Goal: Transaction & Acquisition: Obtain resource

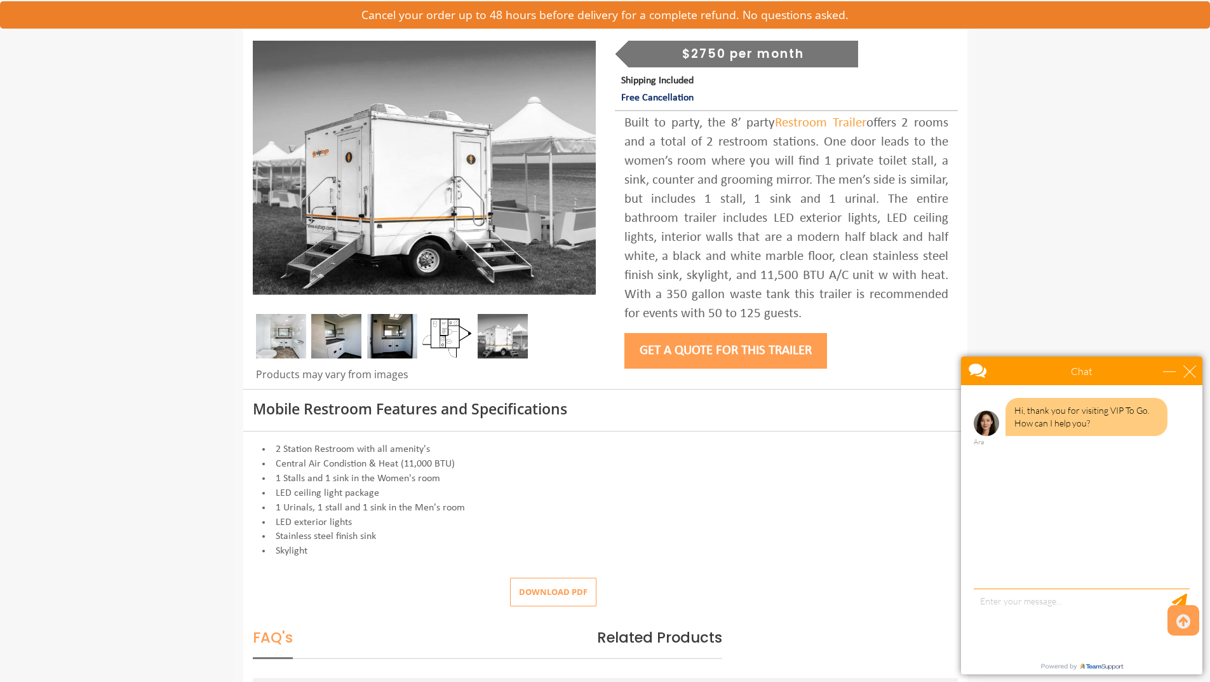
scroll to position [191, 0]
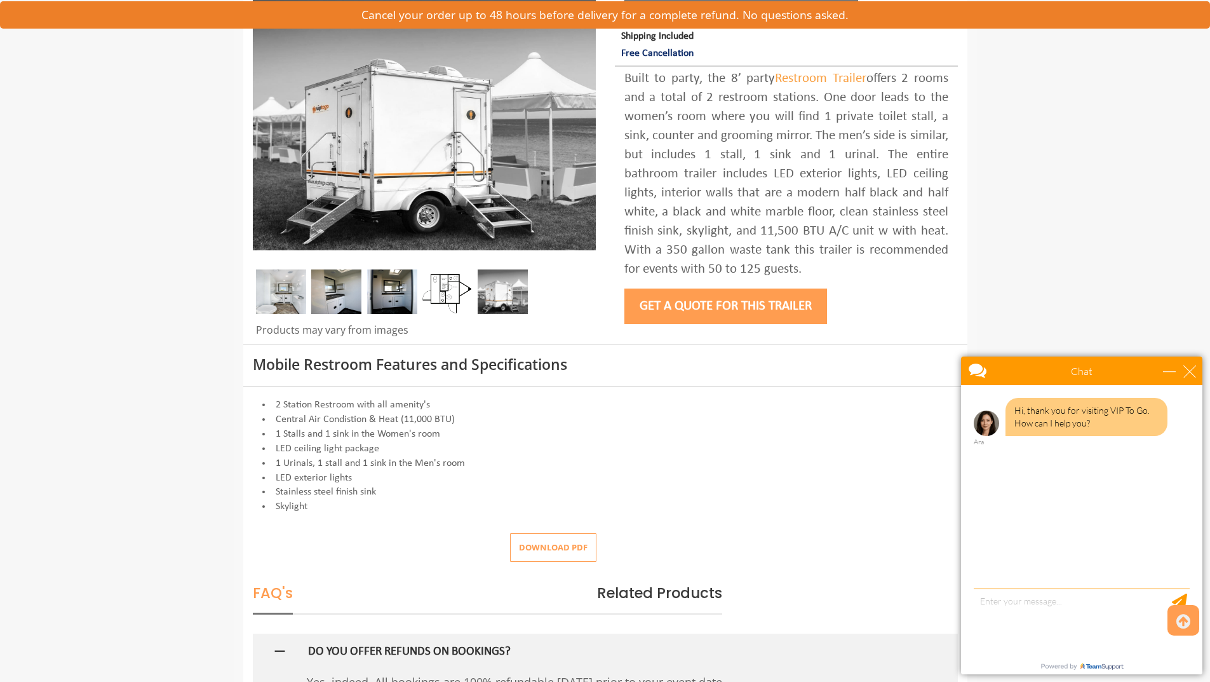
click at [299, 293] on img at bounding box center [281, 291] width 50 height 44
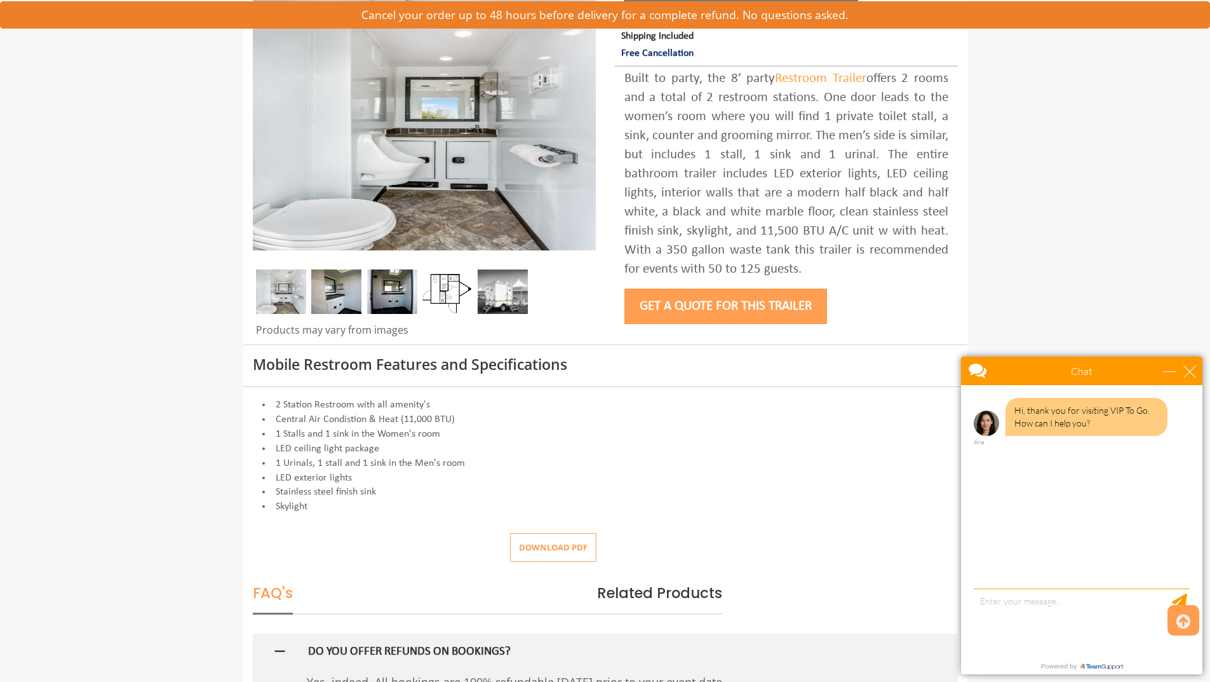
click at [351, 289] on img at bounding box center [336, 291] width 50 height 44
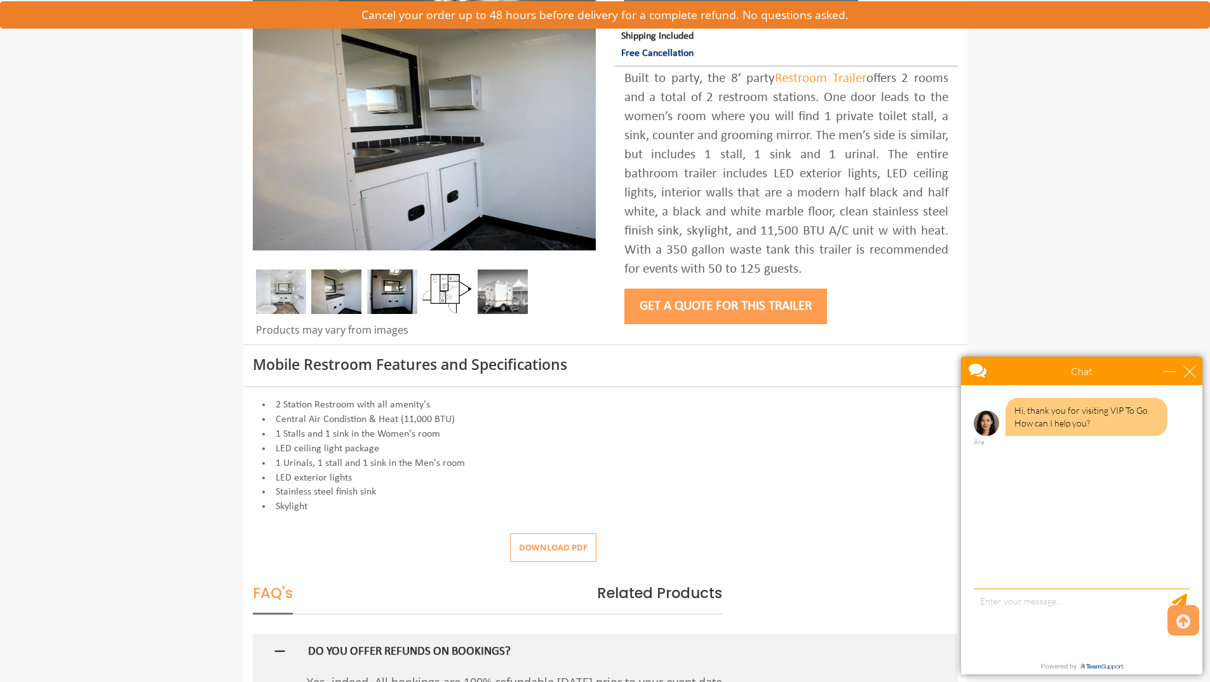
click at [389, 292] on img at bounding box center [392, 291] width 50 height 44
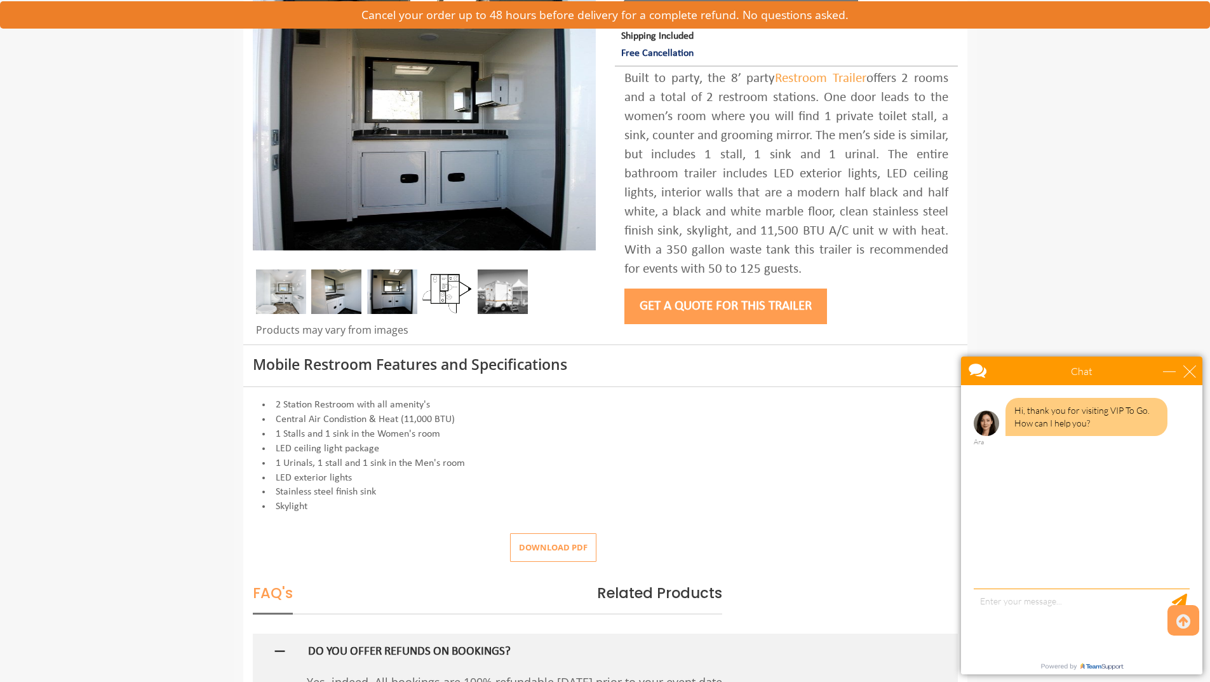
click at [523, 297] on img at bounding box center [503, 291] width 50 height 44
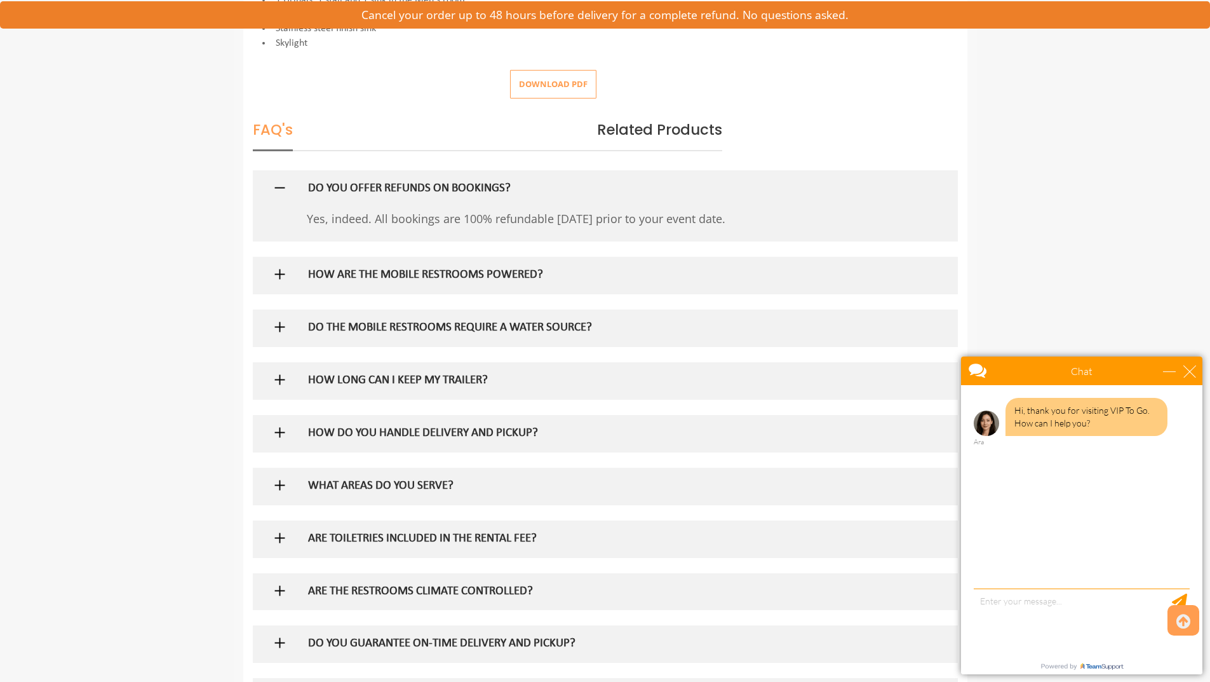
scroll to position [699, 0]
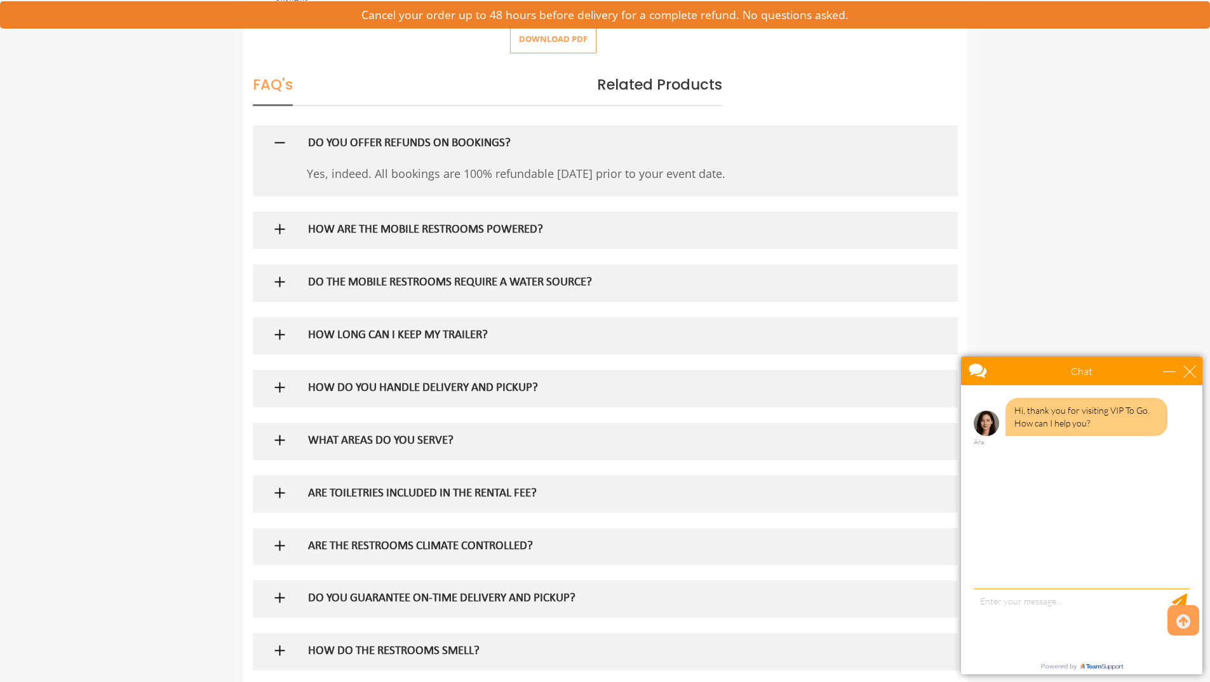
click at [279, 236] on img at bounding box center [280, 229] width 16 height 16
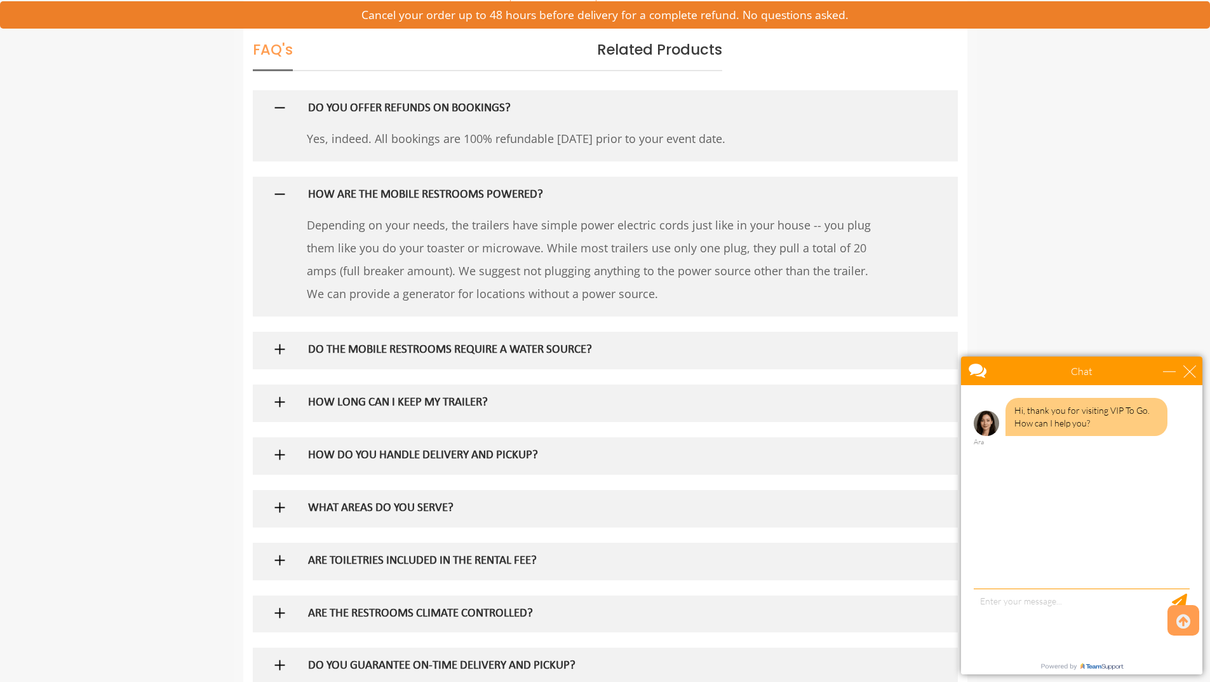
scroll to position [762, 0]
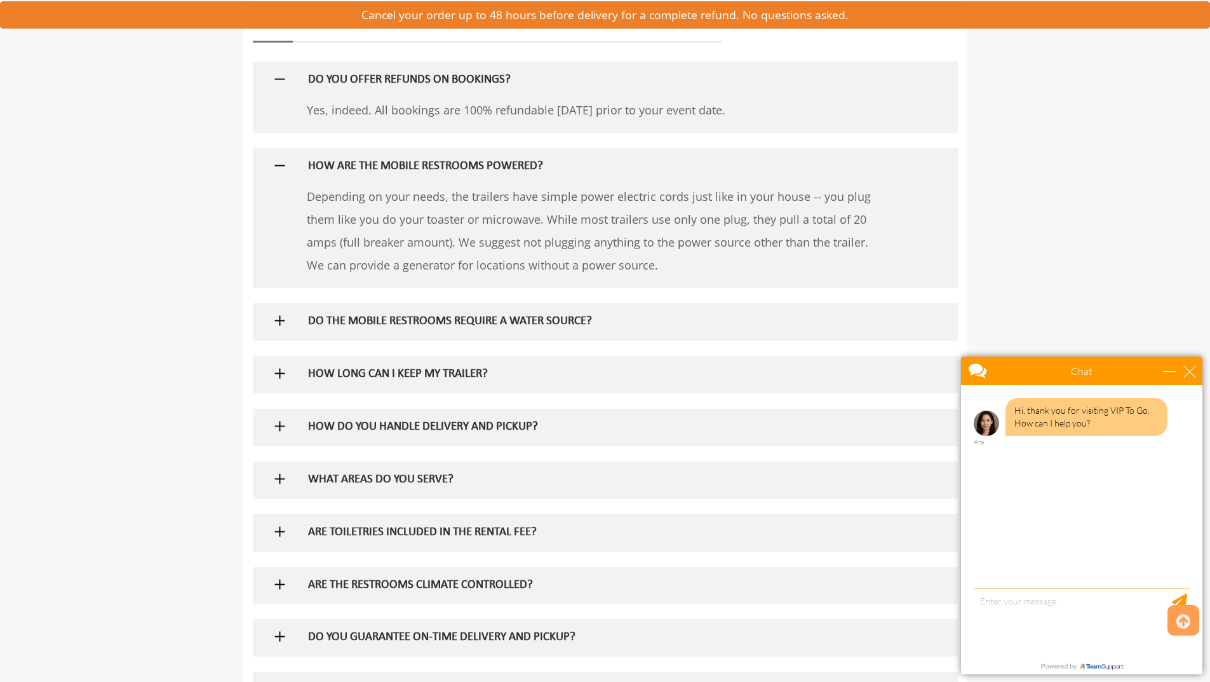
click at [276, 324] on img at bounding box center [280, 320] width 16 height 16
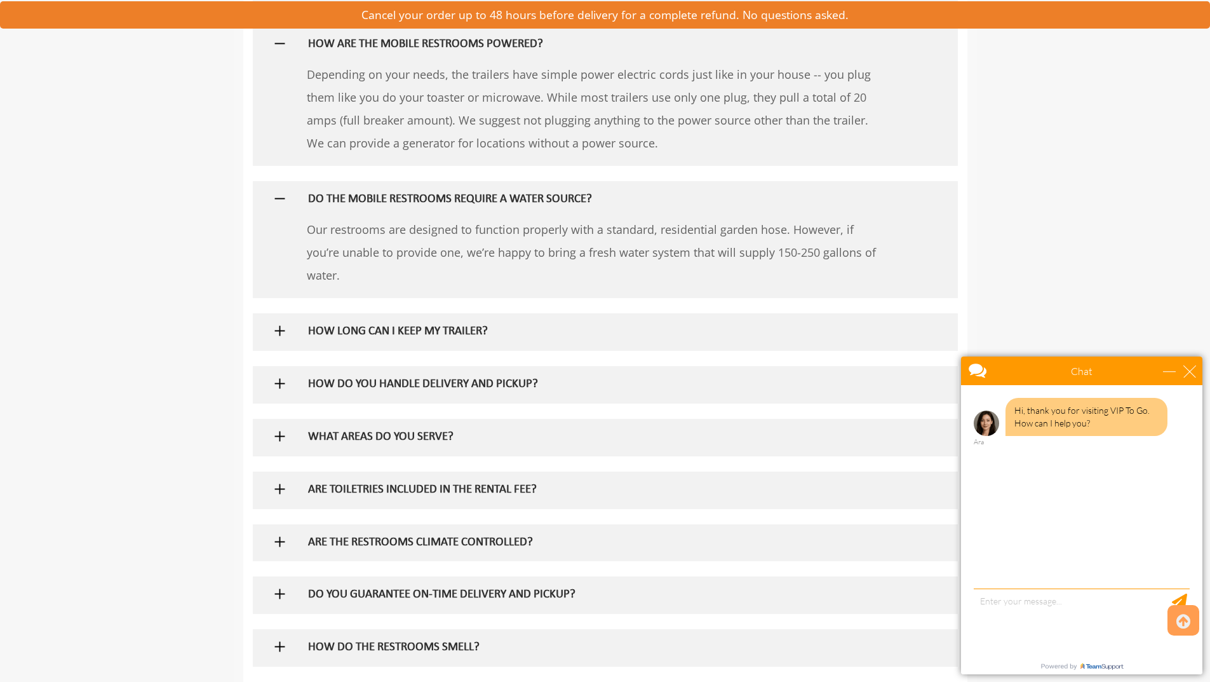
scroll to position [889, 0]
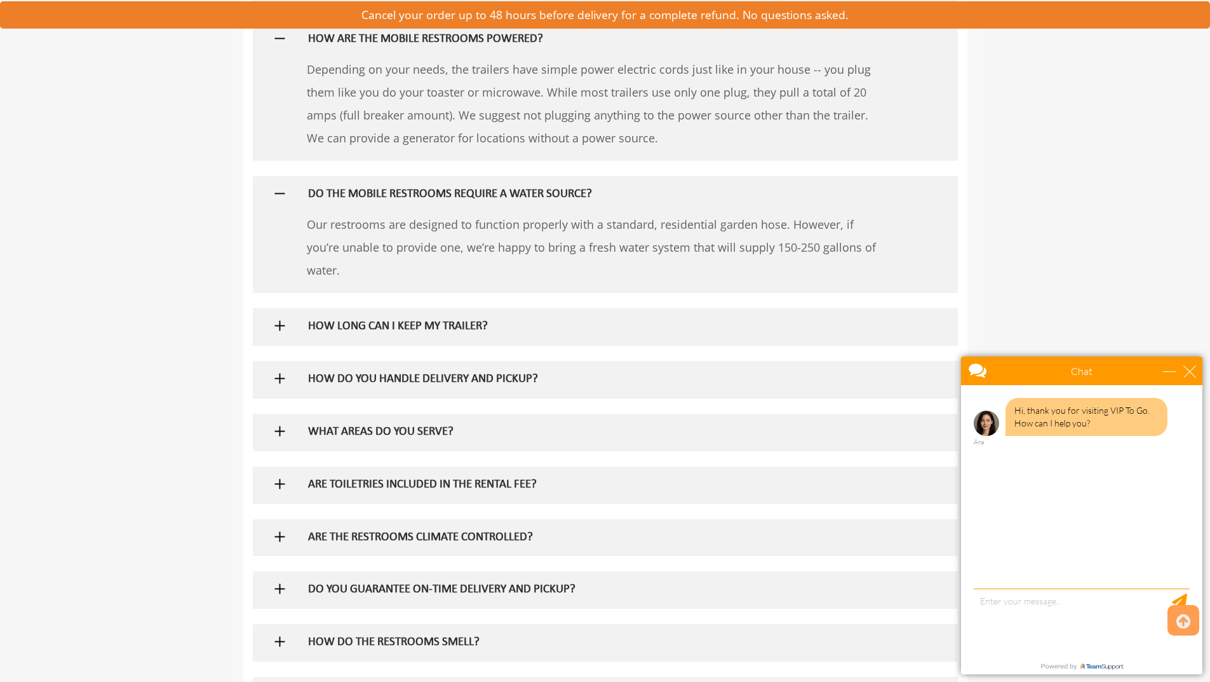
click at [282, 332] on img at bounding box center [280, 326] width 16 height 16
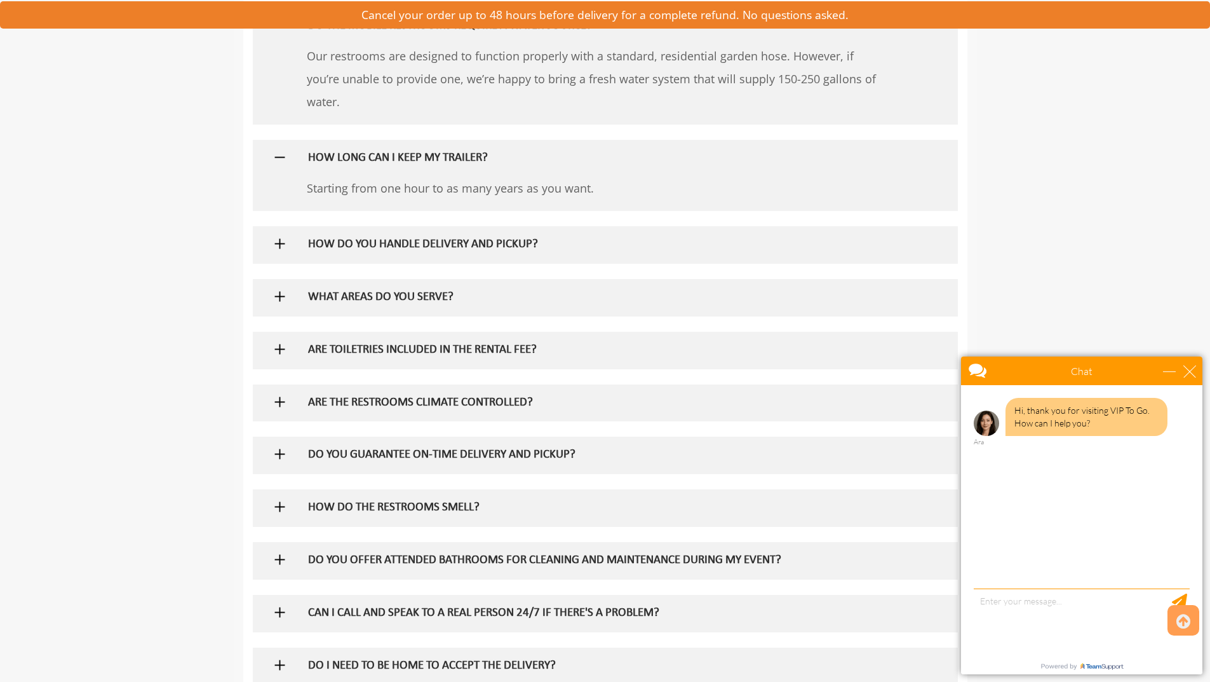
scroll to position [1080, 0]
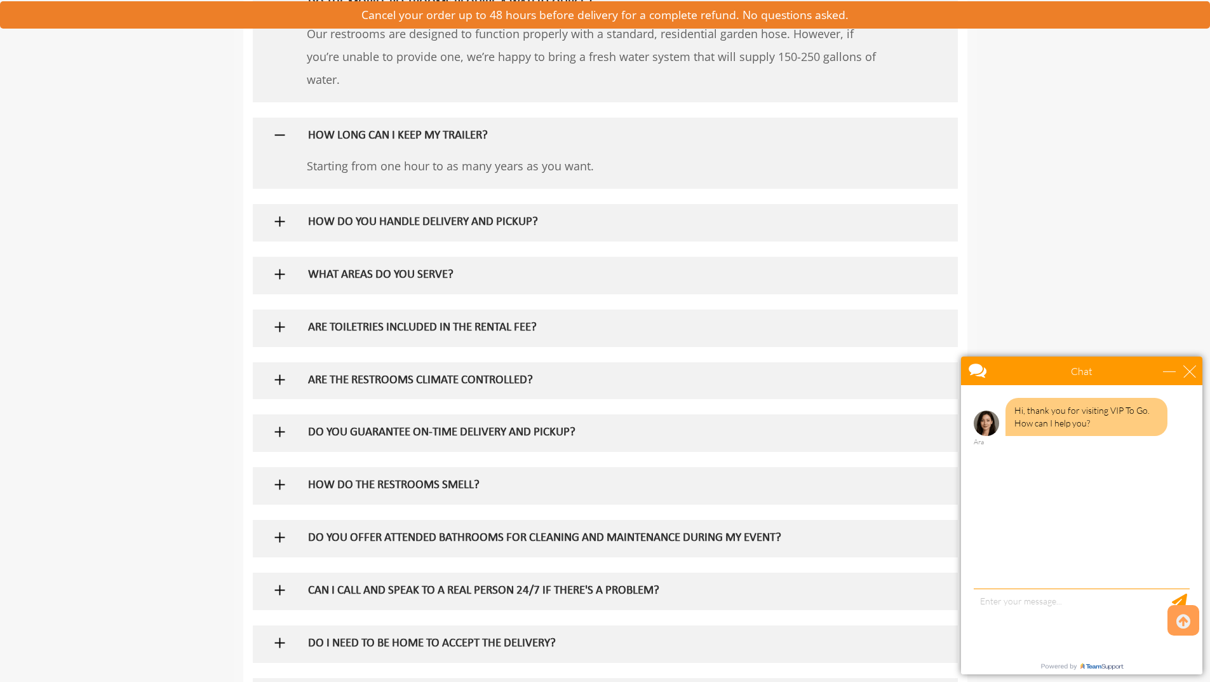
click at [283, 224] on img at bounding box center [280, 221] width 16 height 16
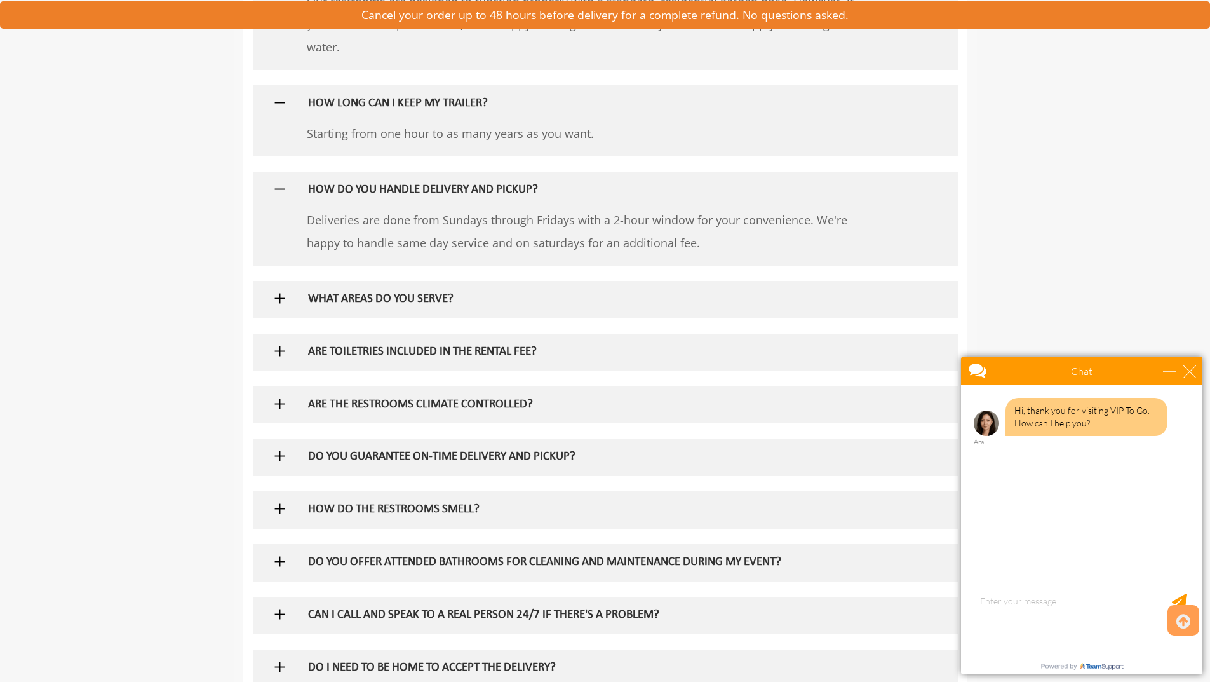
scroll to position [1143, 0]
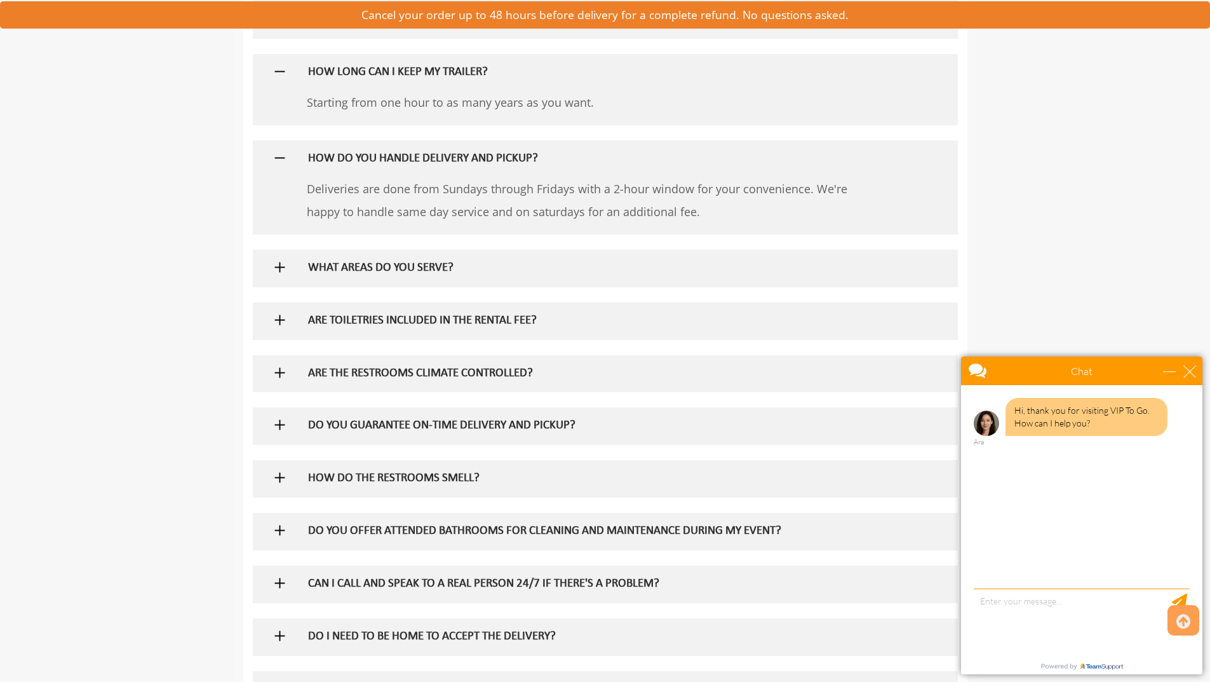
click at [281, 267] on img at bounding box center [280, 267] width 16 height 16
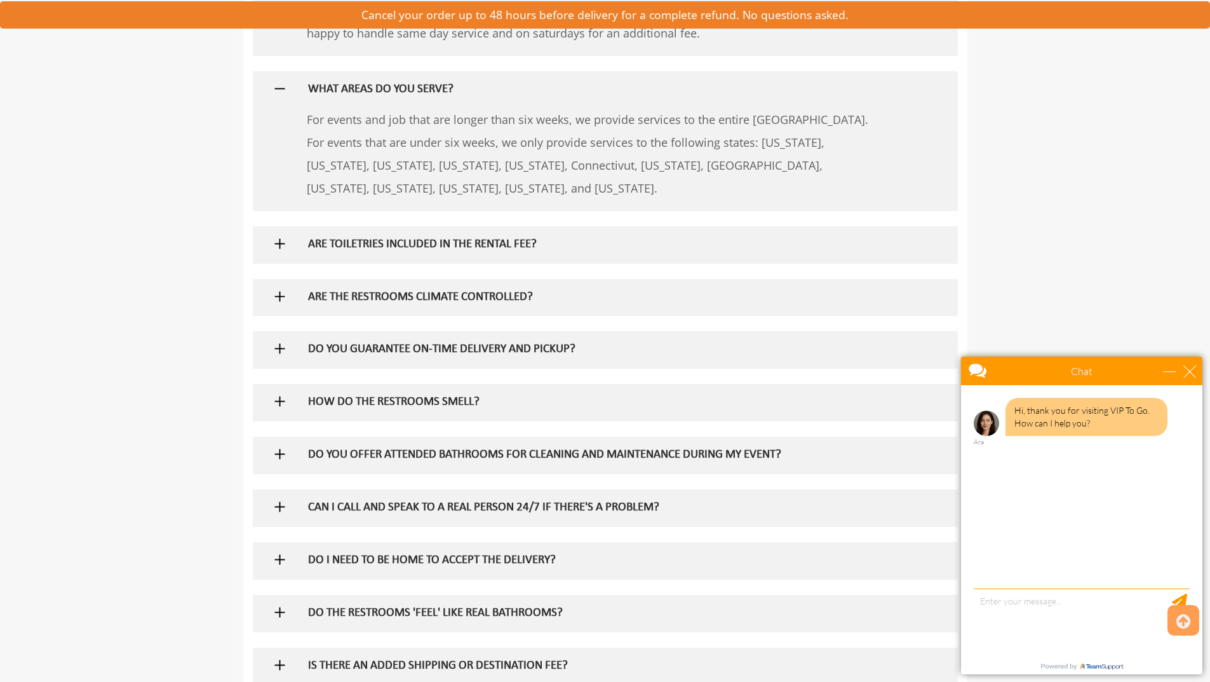
scroll to position [1334, 0]
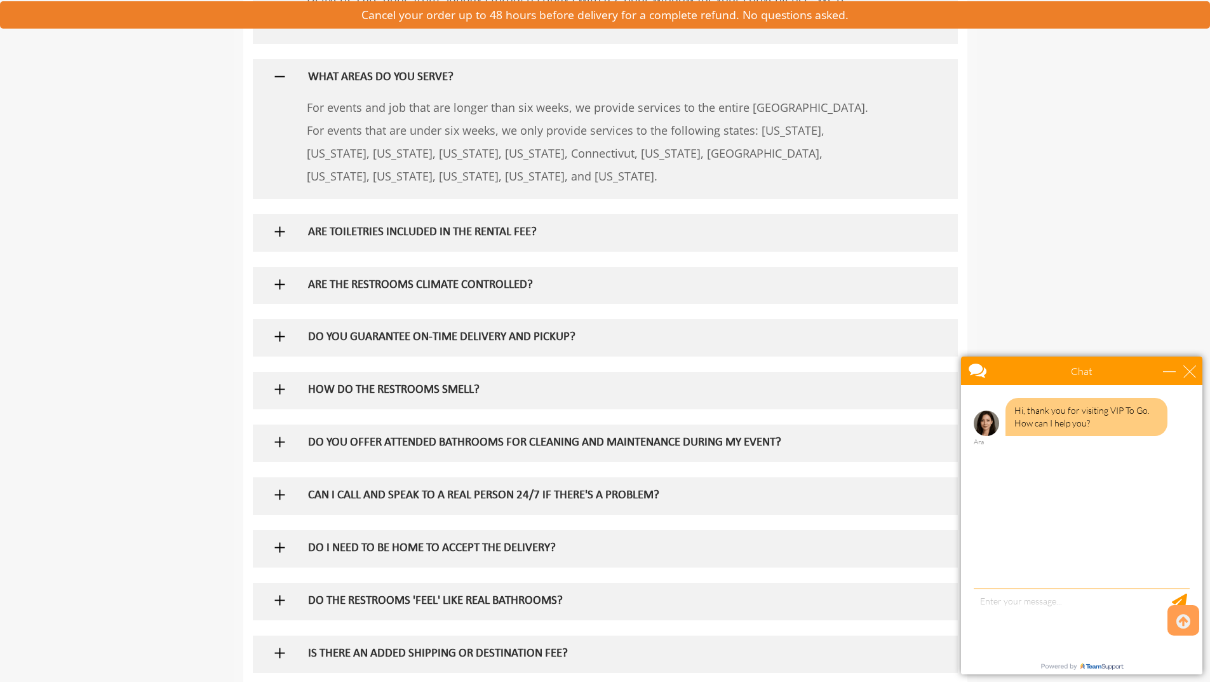
click at [280, 230] on img at bounding box center [280, 232] width 16 height 16
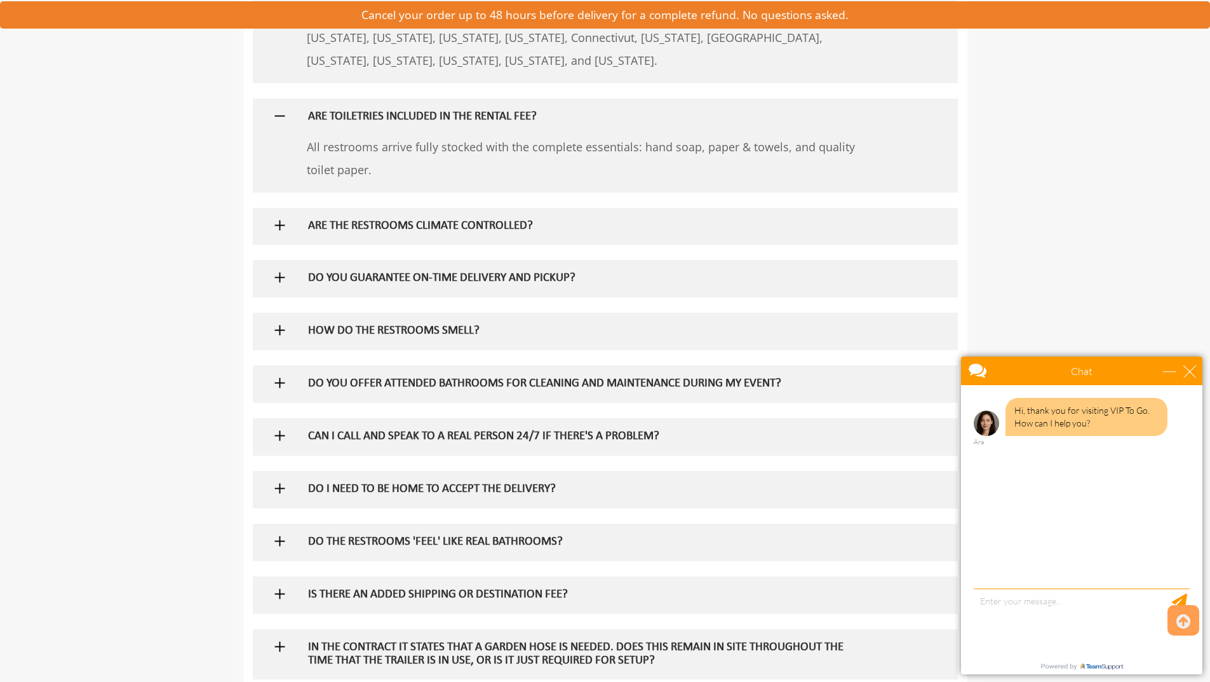
scroll to position [1461, 0]
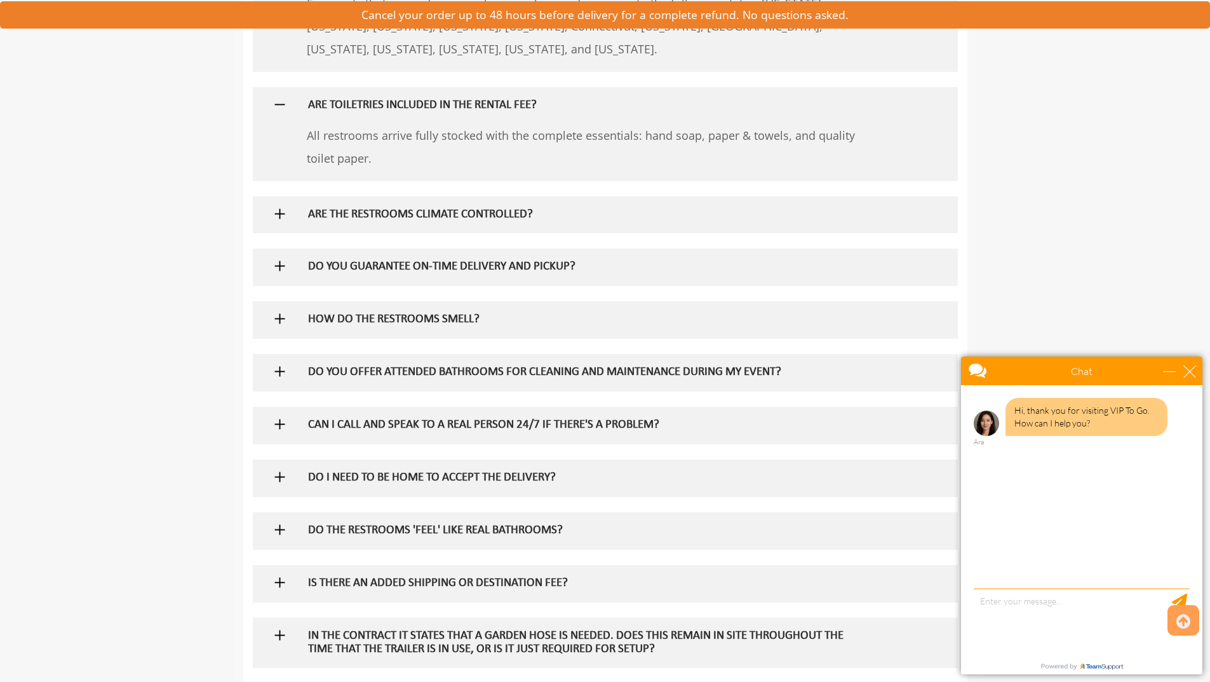
click at [274, 215] on img at bounding box center [280, 214] width 16 height 16
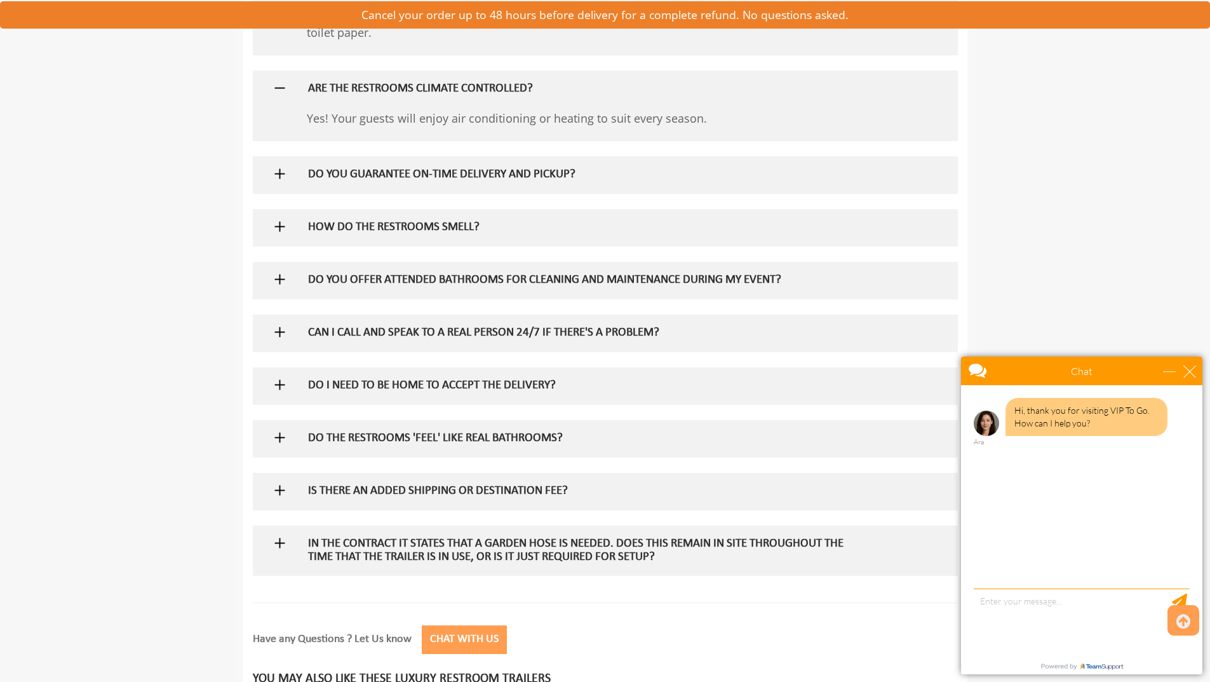
scroll to position [1588, 0]
click at [278, 178] on img at bounding box center [280, 173] width 16 height 16
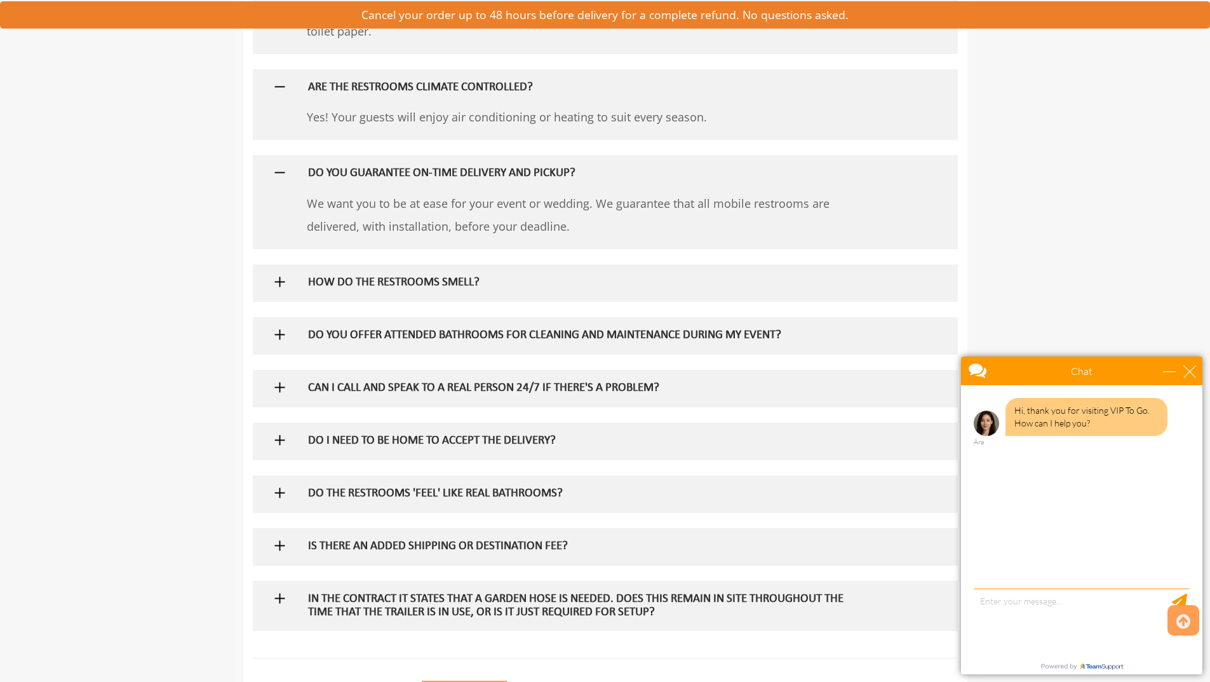
click at [280, 279] on img at bounding box center [280, 282] width 16 height 16
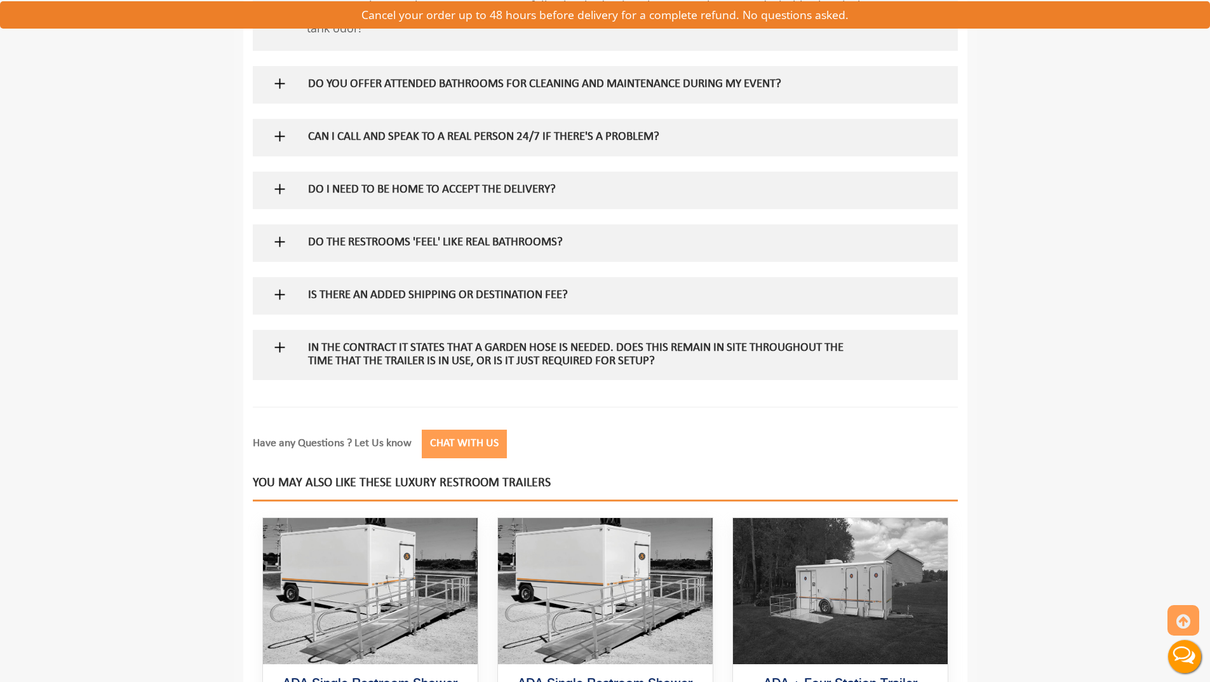
scroll to position [1905, 0]
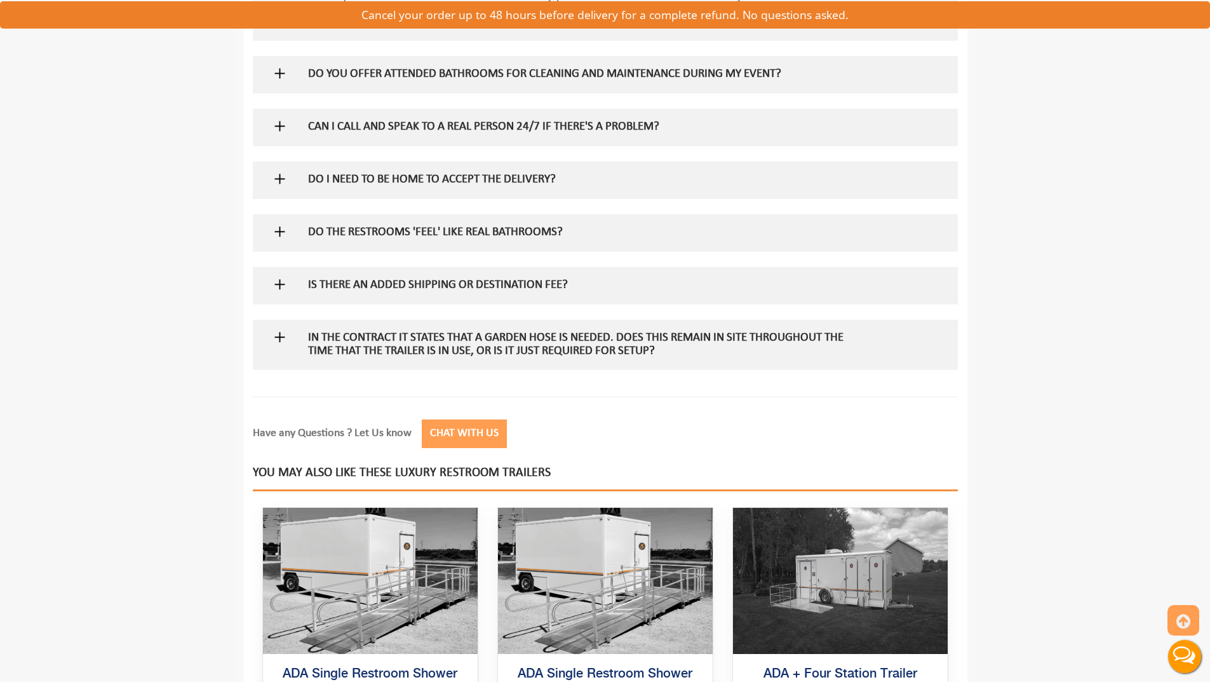
click at [289, 74] on div at bounding box center [605, 74] width 686 height 37
click at [278, 72] on img at bounding box center [280, 73] width 16 height 16
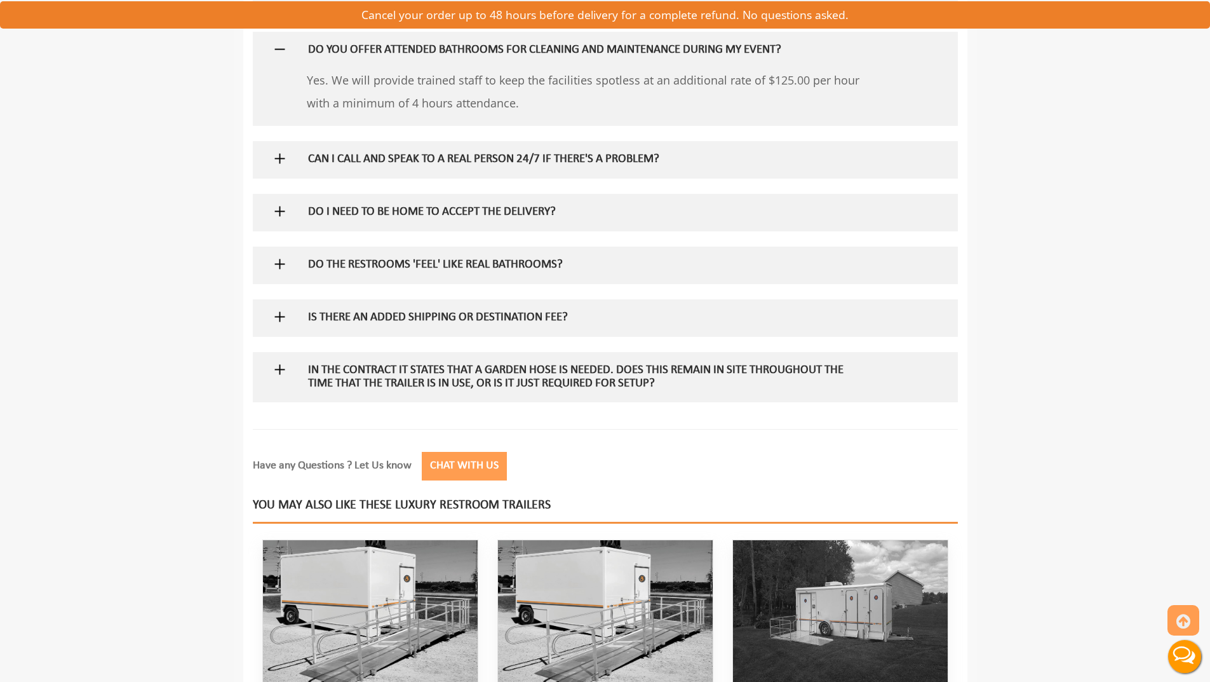
scroll to position [1969, 0]
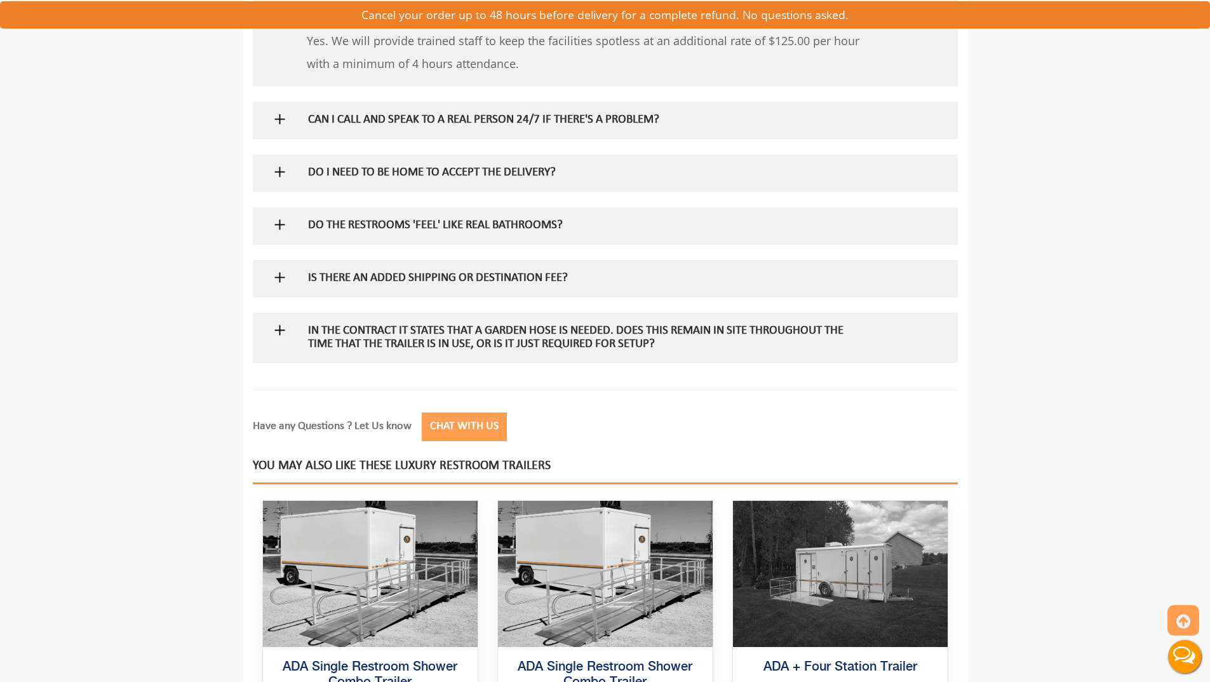
click at [281, 121] on img at bounding box center [280, 119] width 16 height 16
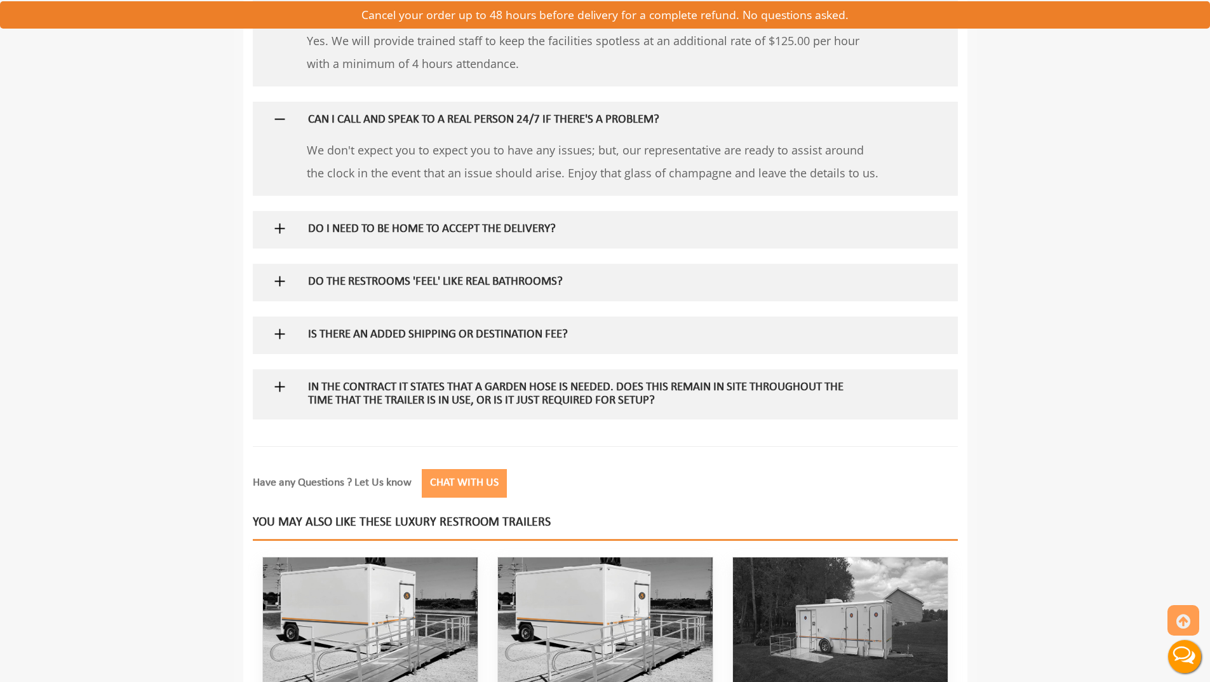
click at [279, 229] on img at bounding box center [280, 228] width 16 height 16
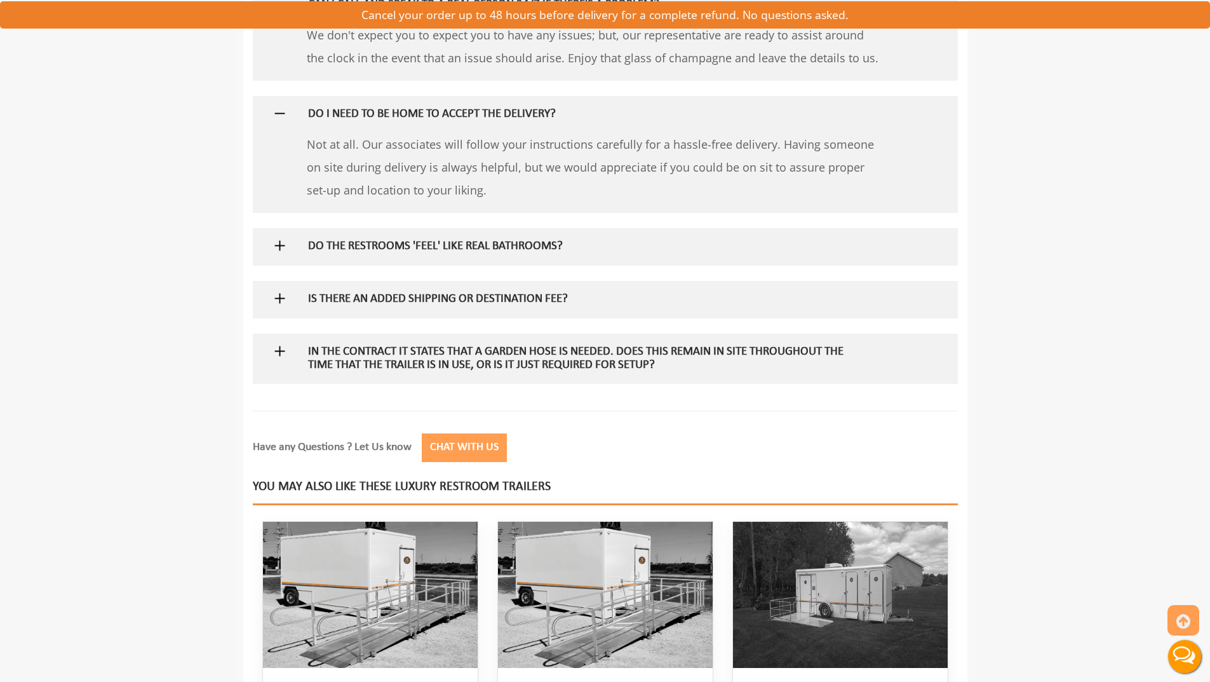
scroll to position [2096, 0]
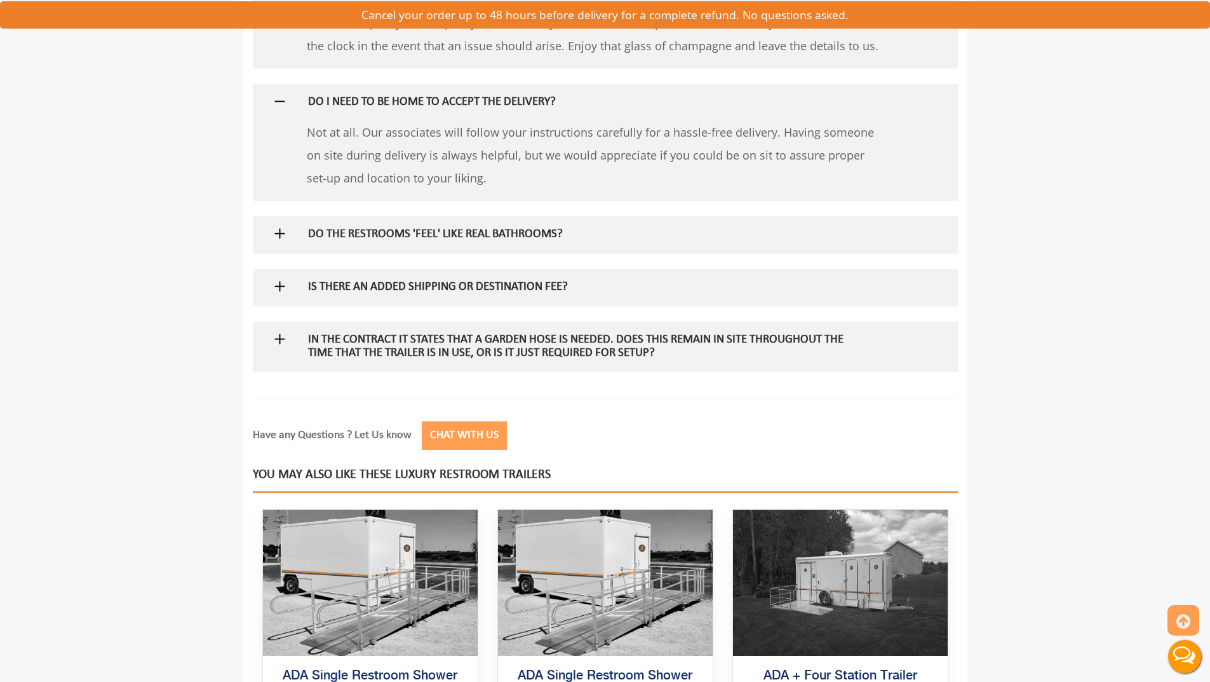
click at [281, 235] on img at bounding box center [280, 233] width 16 height 16
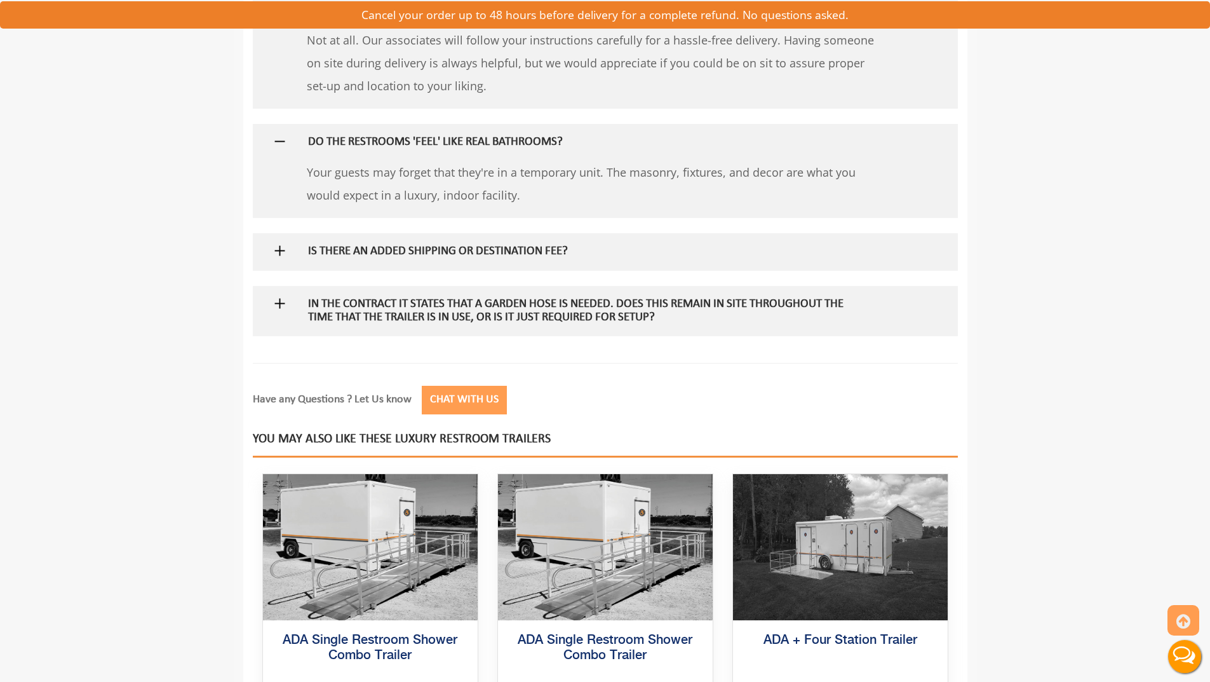
scroll to position [2223, 0]
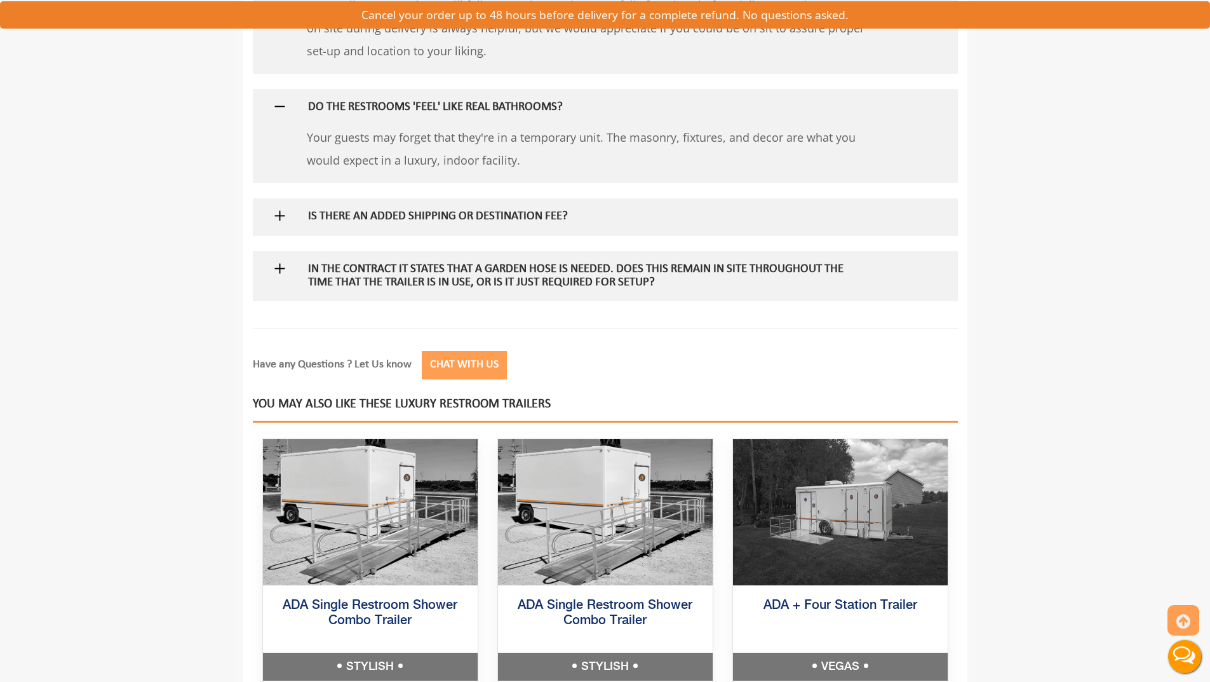
click at [277, 217] on img at bounding box center [280, 216] width 16 height 16
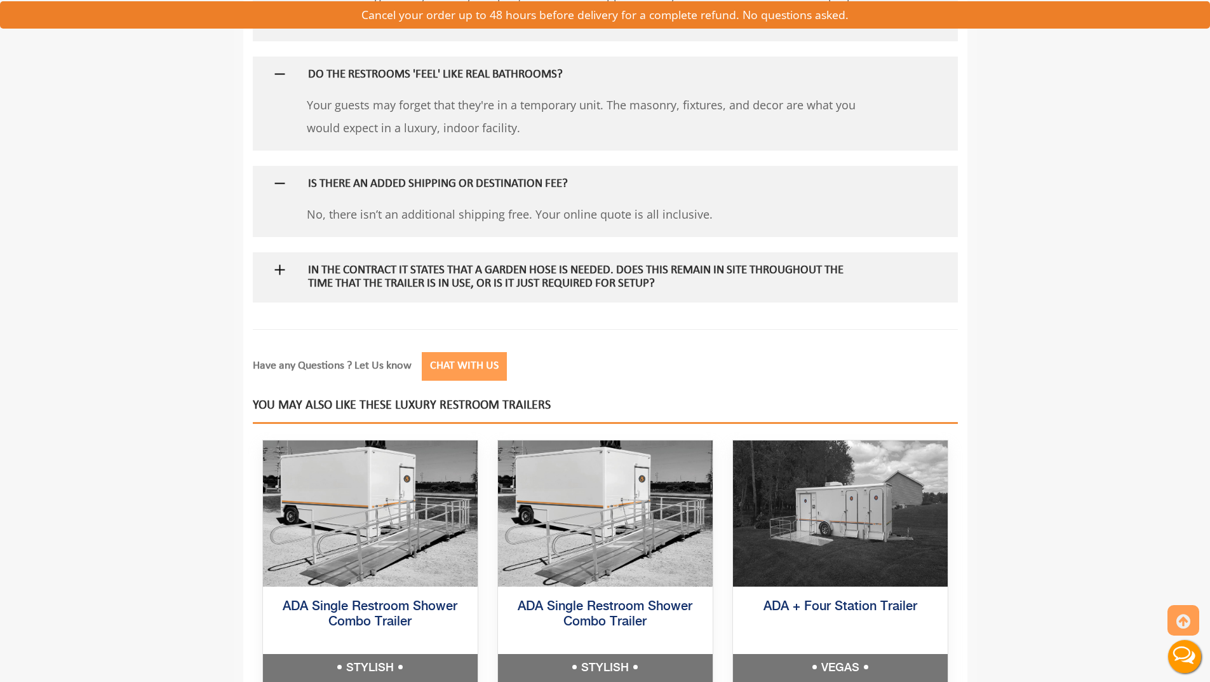
scroll to position [2287, 0]
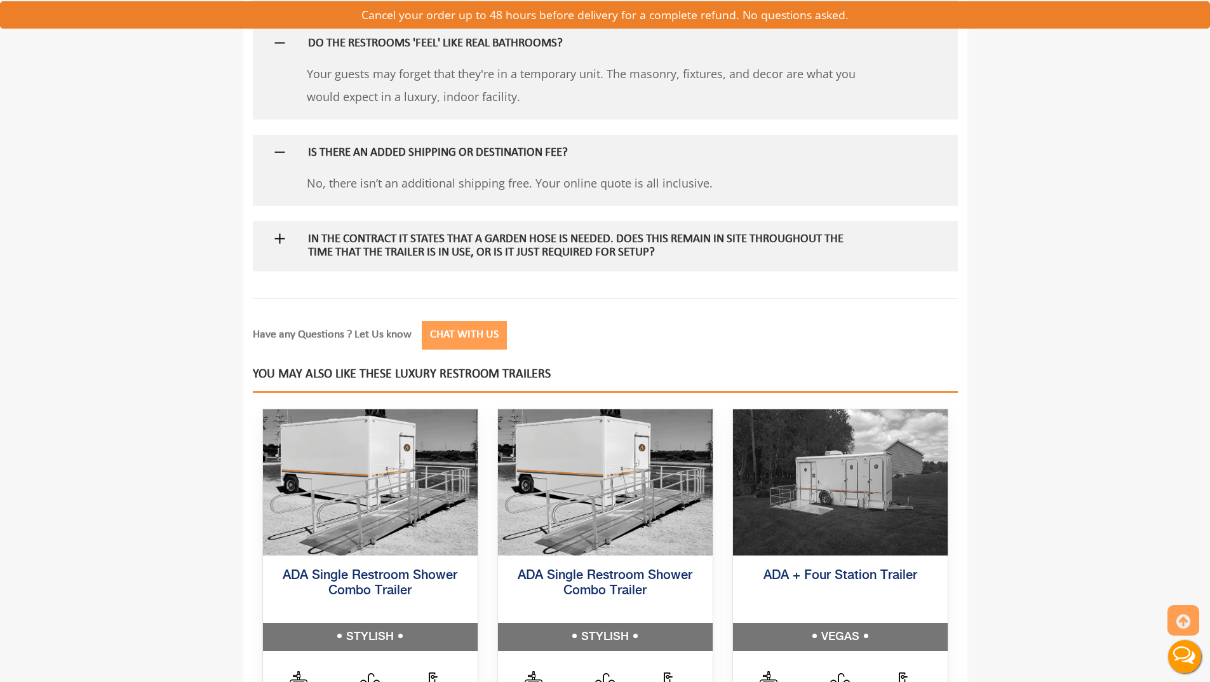
click at [279, 241] on img at bounding box center [280, 239] width 16 height 16
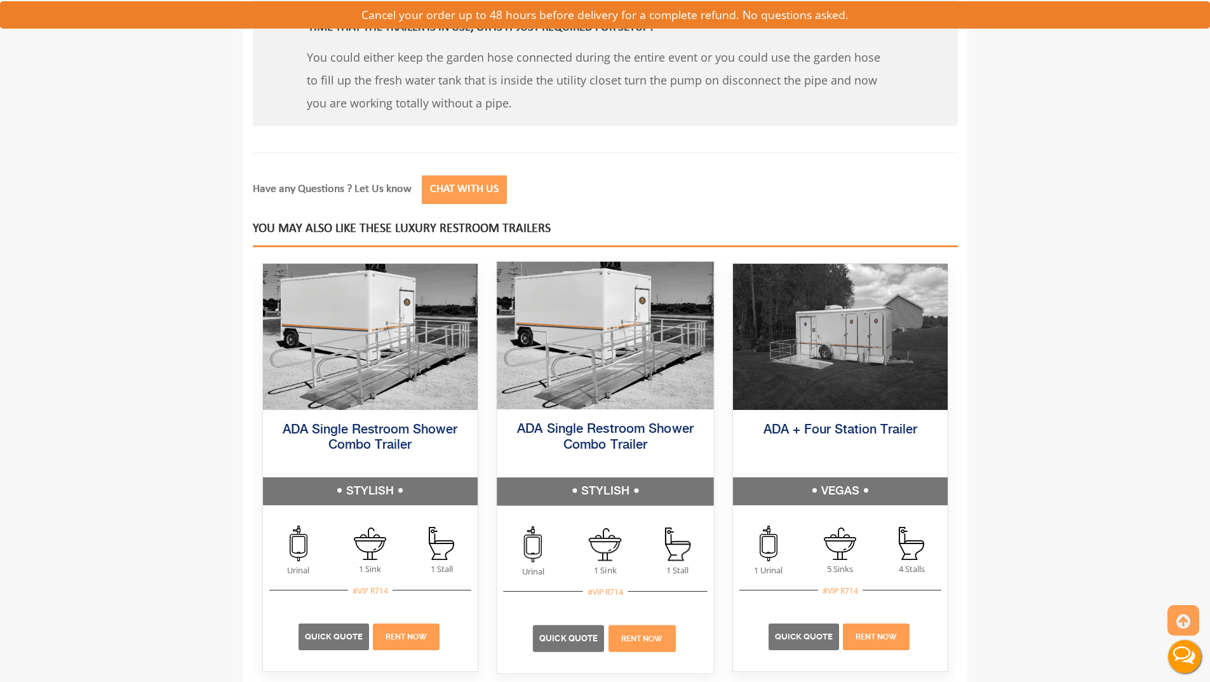
scroll to position [2604, 0]
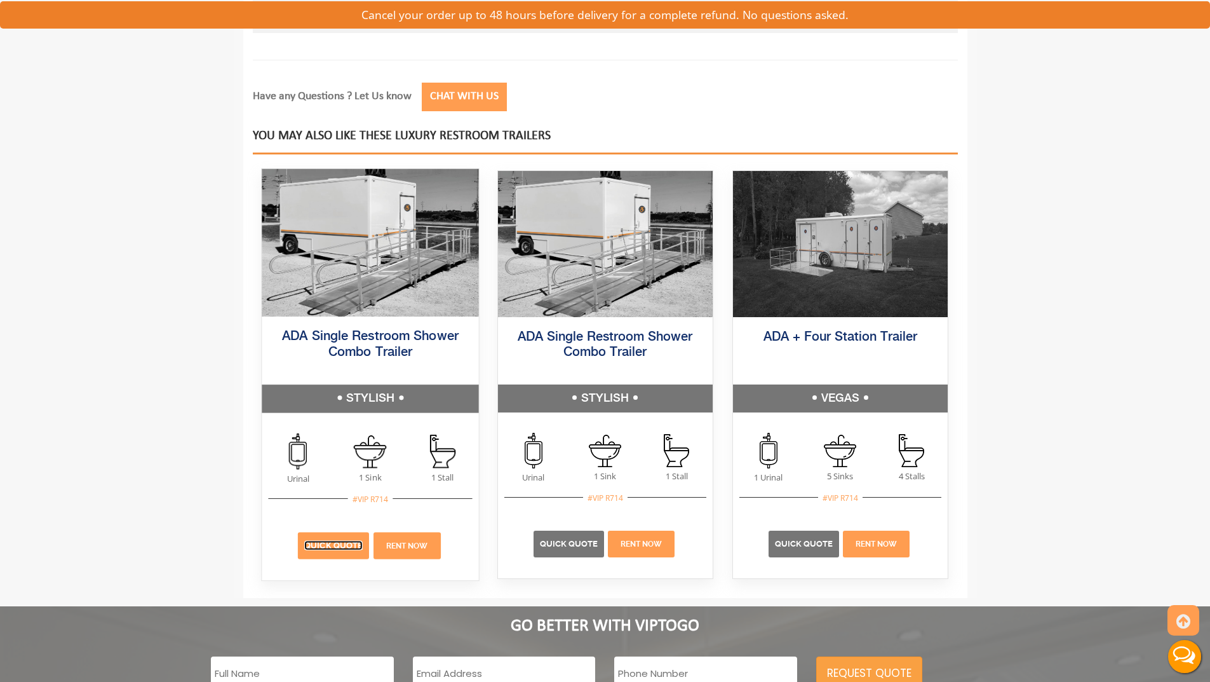
click at [319, 545] on link "Quick Quote" at bounding box center [333, 546] width 58 height 10
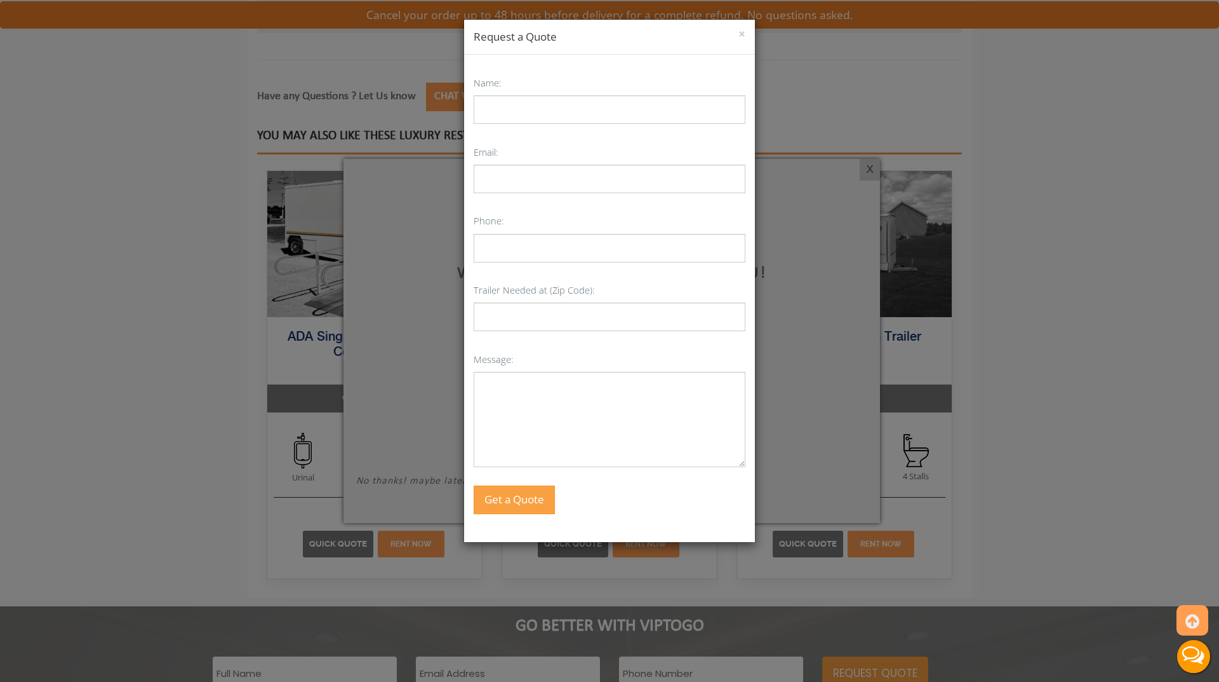
click at [748, 33] on div "× Request a Quote" at bounding box center [609, 37] width 291 height 35
drag, startPoint x: 742, startPoint y: 34, endPoint x: 745, endPoint y: 46, distance: 12.5
click at [743, 37] on button "×" at bounding box center [742, 34] width 7 height 13
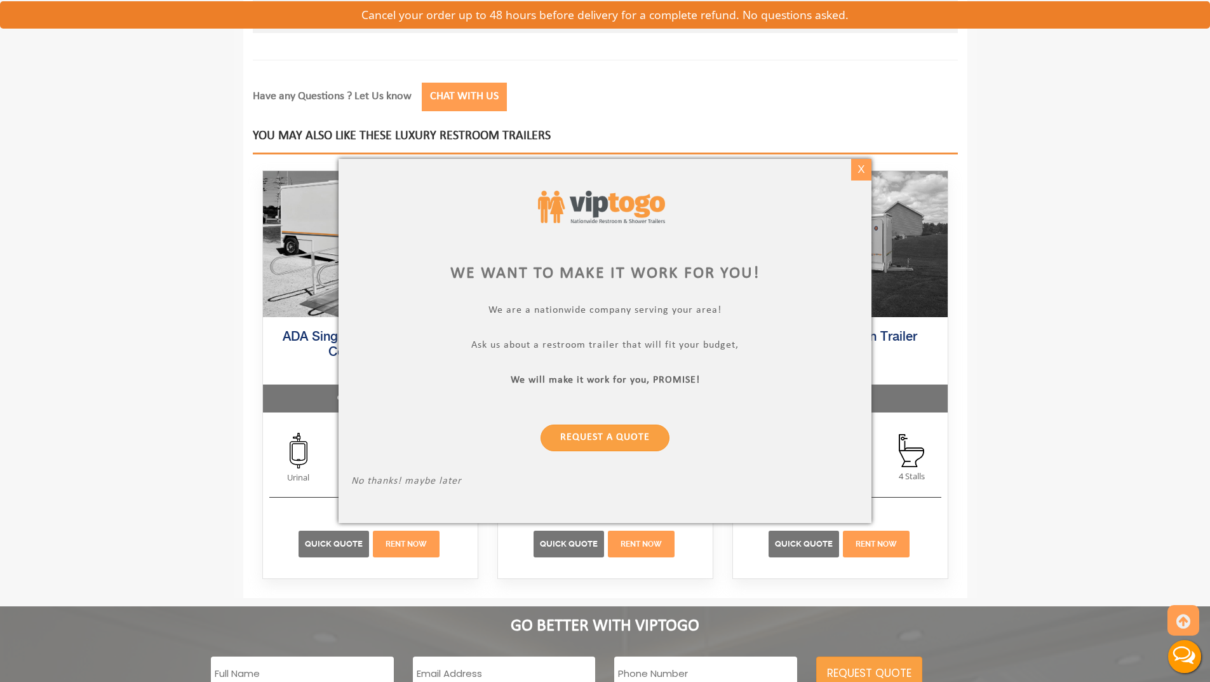
click at [868, 168] on div "X" at bounding box center [861, 170] width 20 height 22
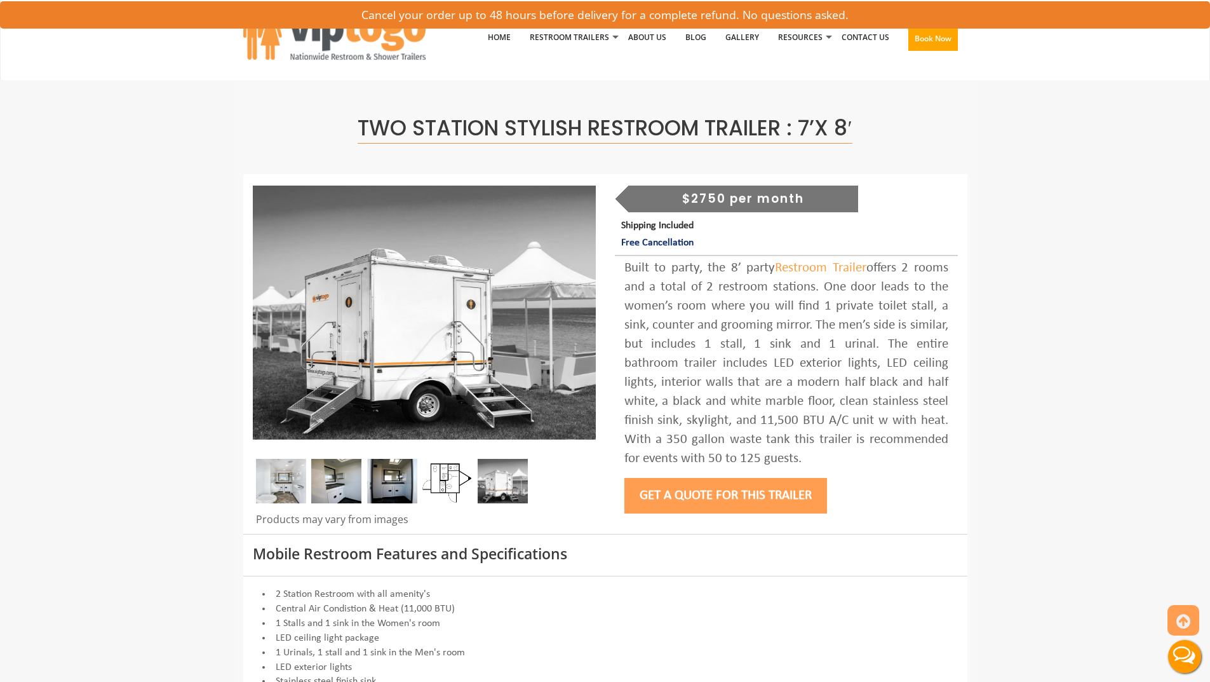
scroll to position [0, 0]
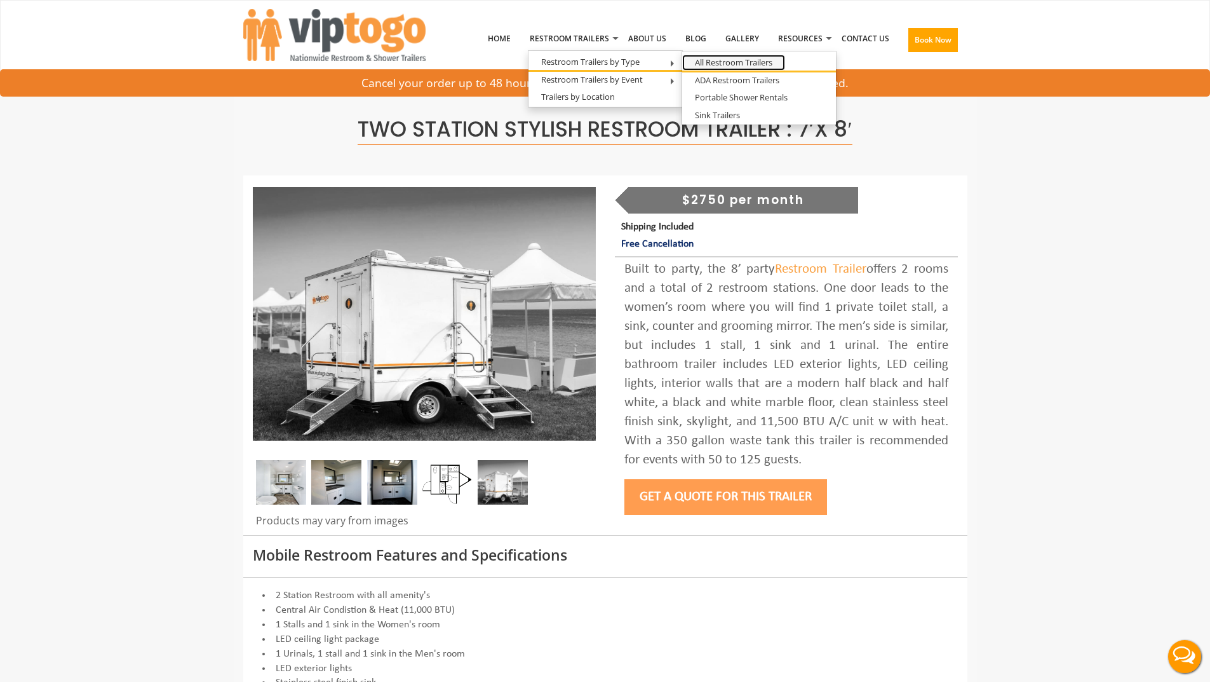
click at [758, 61] on link "All Restroom Trailers" at bounding box center [733, 63] width 103 height 16
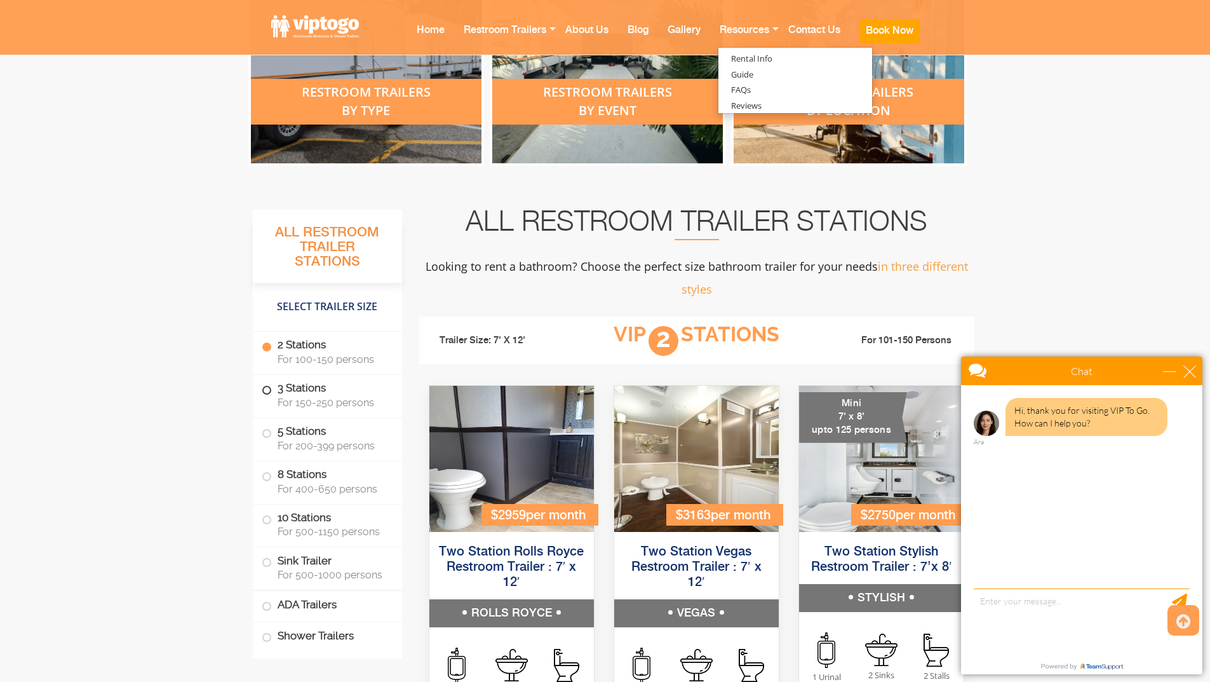
scroll to position [762, 0]
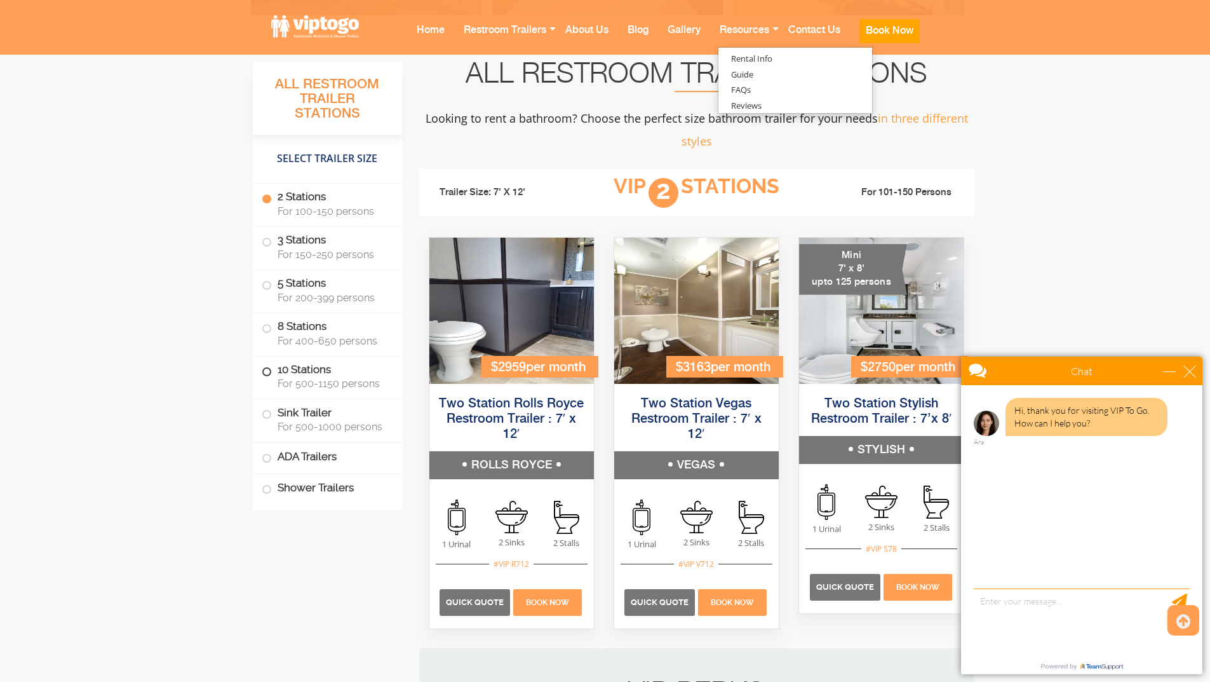
click at [269, 372] on span at bounding box center [266, 371] width 5 height 5
click at [270, 378] on label "10 Stations For 500-1150 persons" at bounding box center [327, 375] width 131 height 39
click at [267, 374] on span at bounding box center [266, 371] width 5 height 5
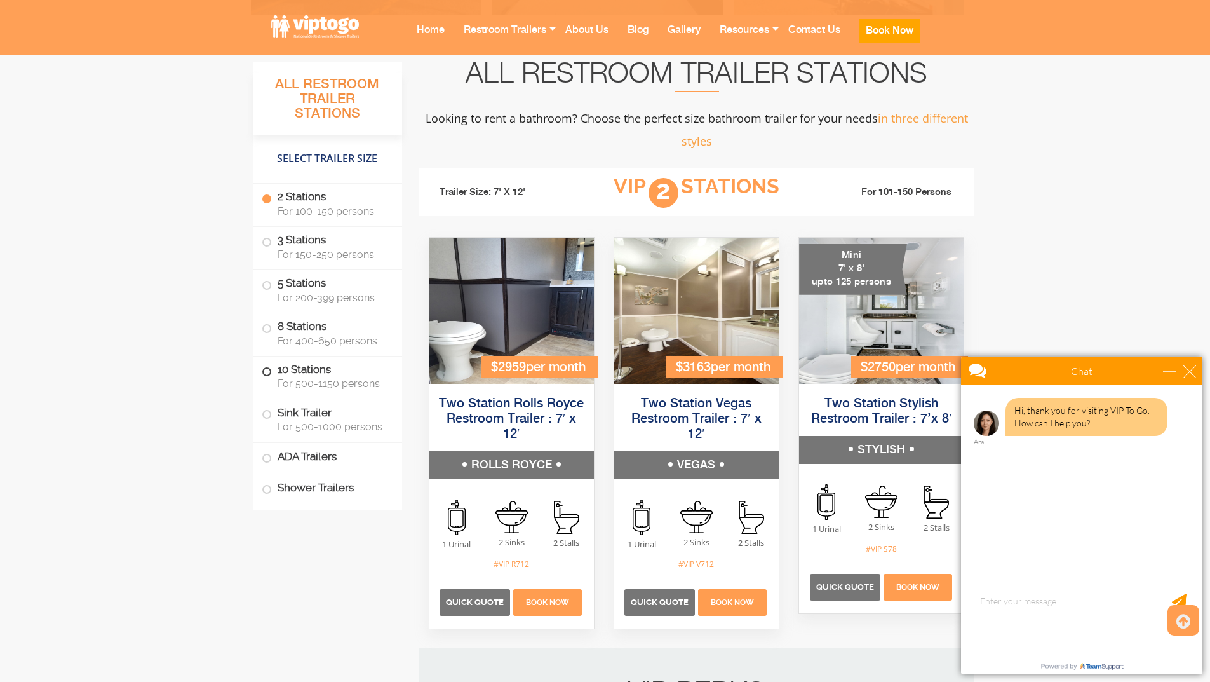
click at [267, 374] on span at bounding box center [266, 371] width 5 height 5
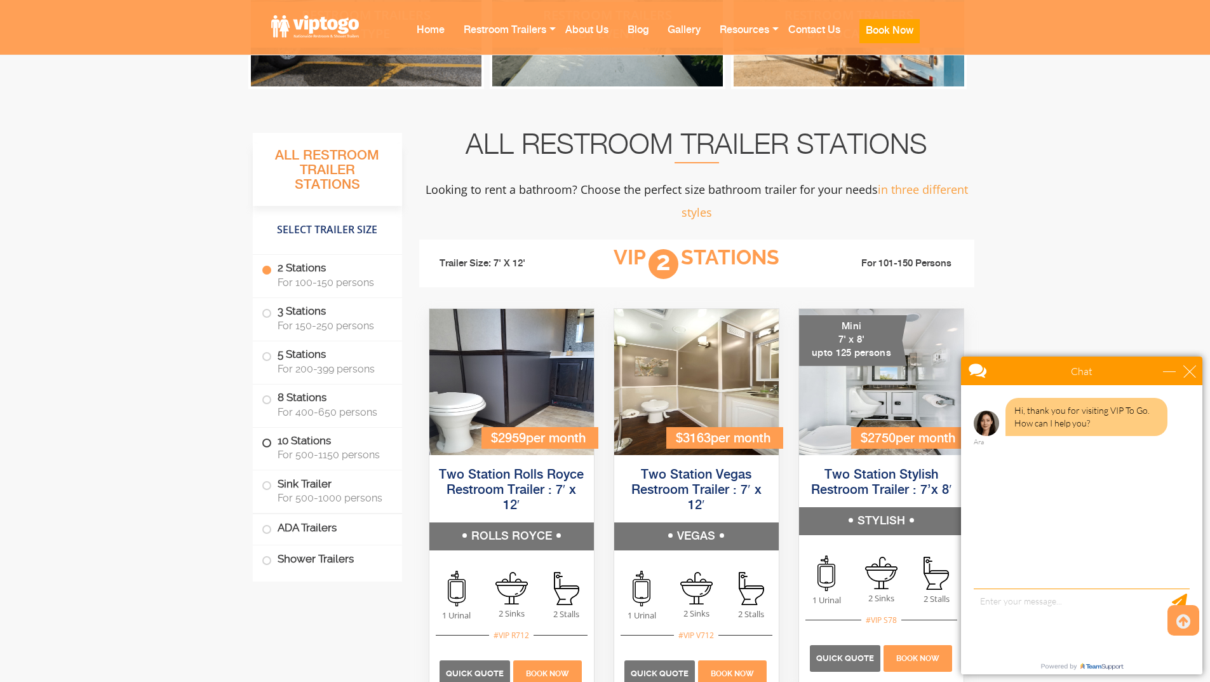
scroll to position [572, 0]
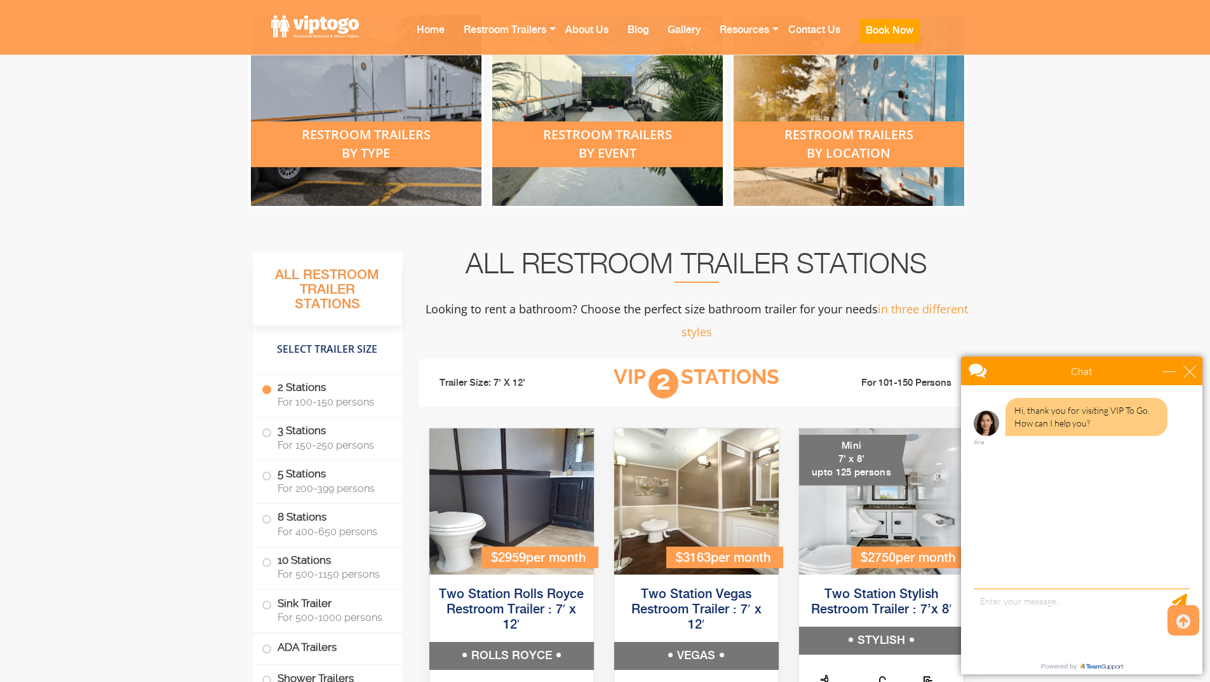
click at [268, 389] on span at bounding box center [266, 389] width 5 height 5
click at [264, 390] on span at bounding box center [266, 389] width 5 height 5
click at [359, 277] on h3 "All Restroom Trailer Stations" at bounding box center [327, 295] width 149 height 62
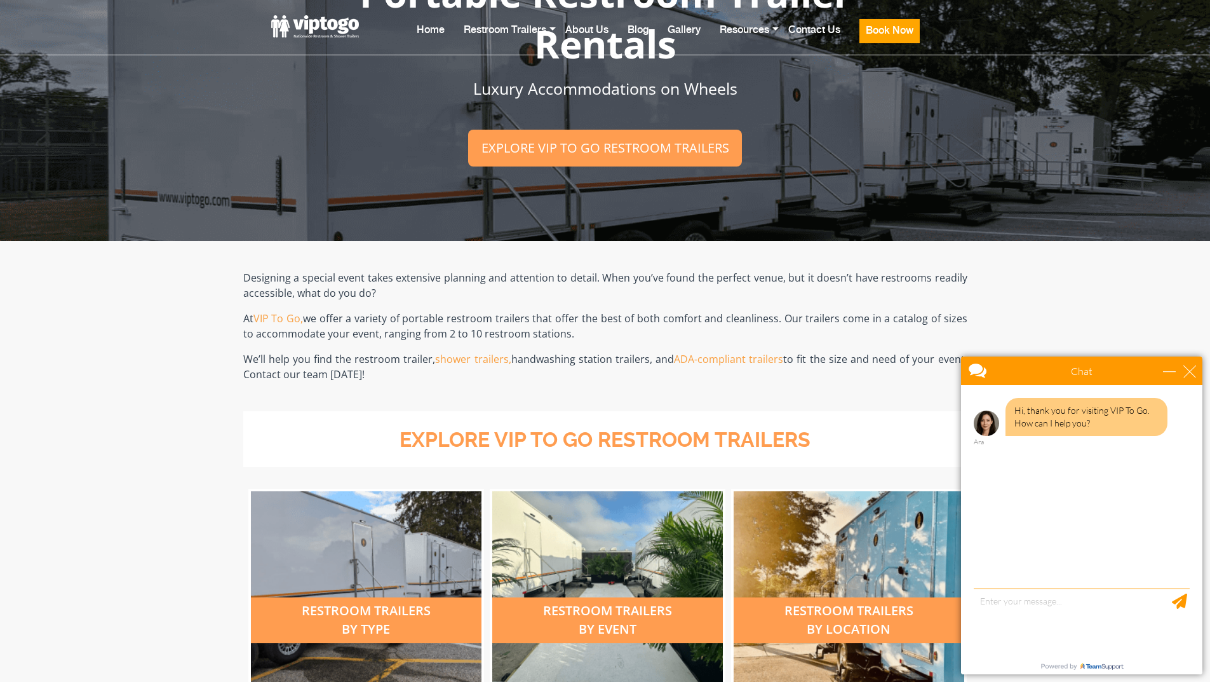
scroll to position [0, 0]
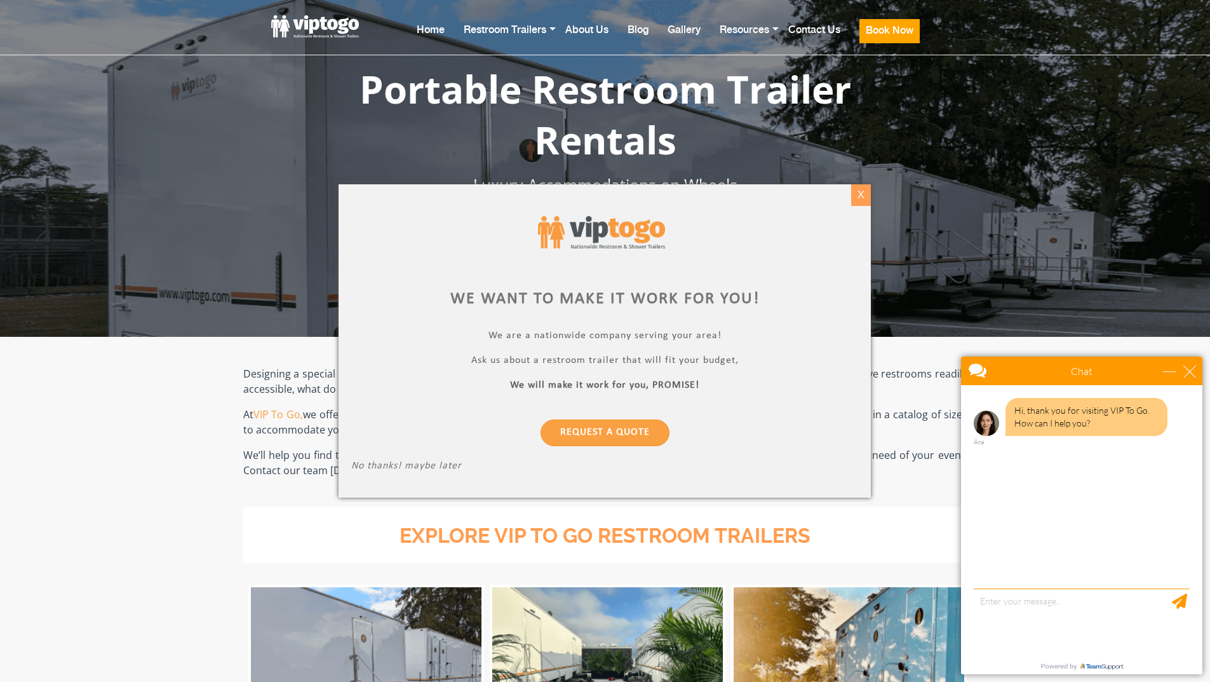
click at [856, 192] on div "X" at bounding box center [861, 195] width 20 height 22
